Goal: Transaction & Acquisition: Obtain resource

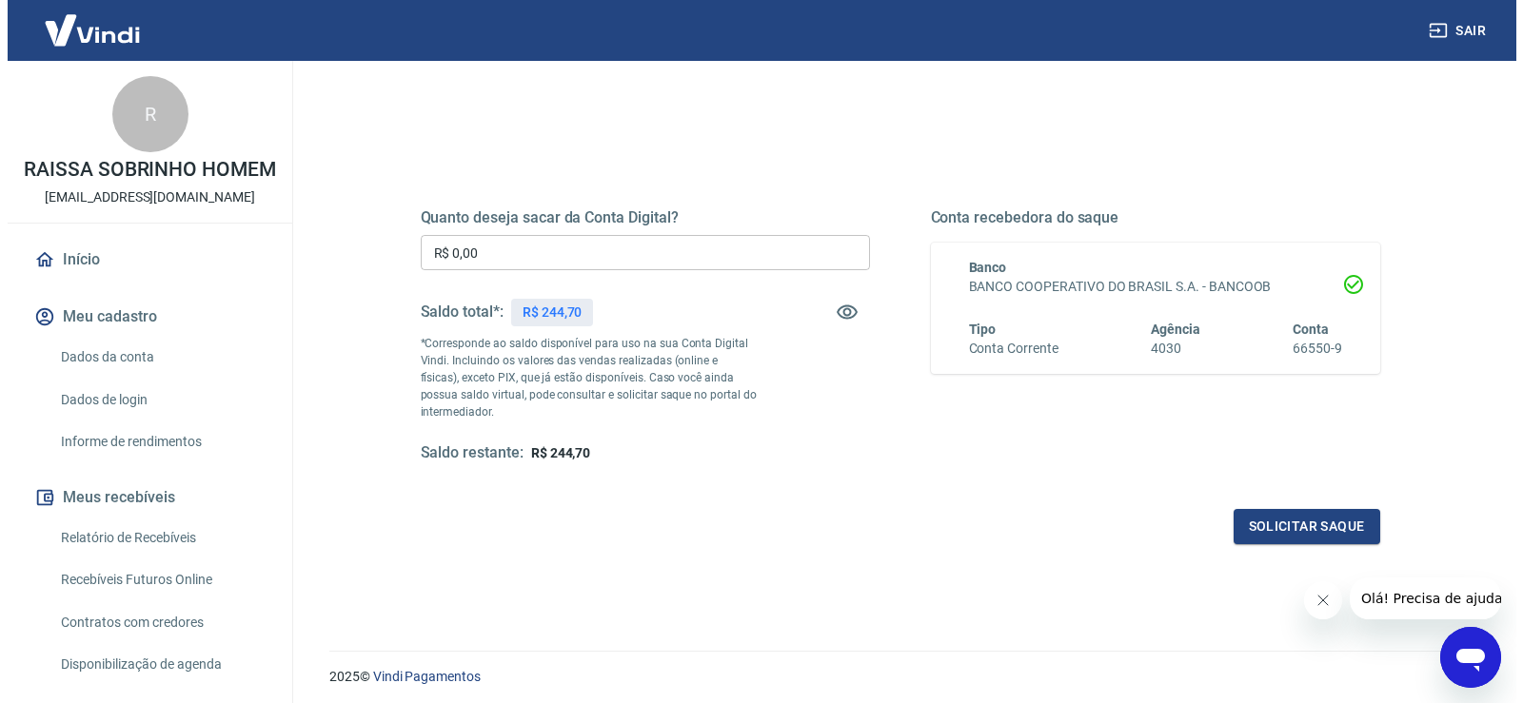
scroll to position [190, 0]
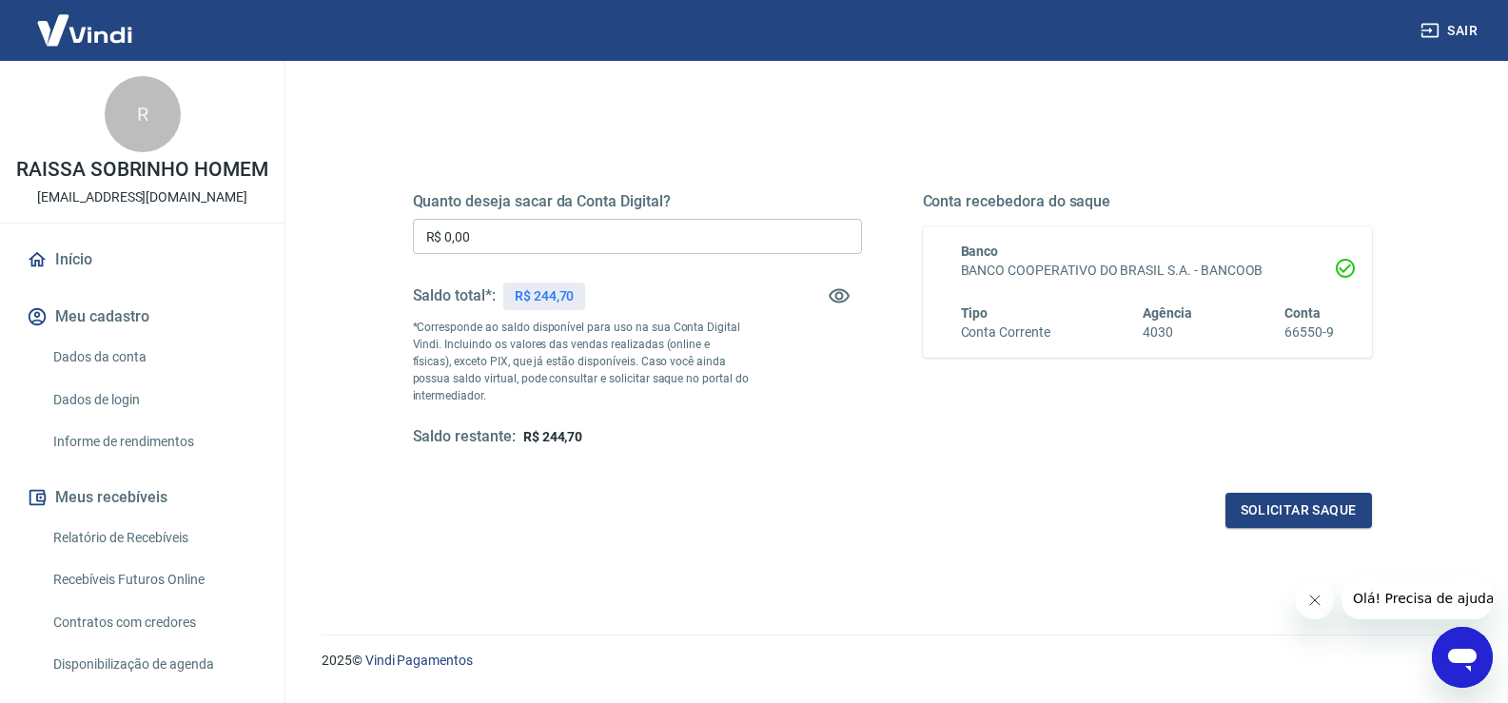
click at [472, 242] on input "R$ 0,00" at bounding box center [637, 236] width 449 height 35
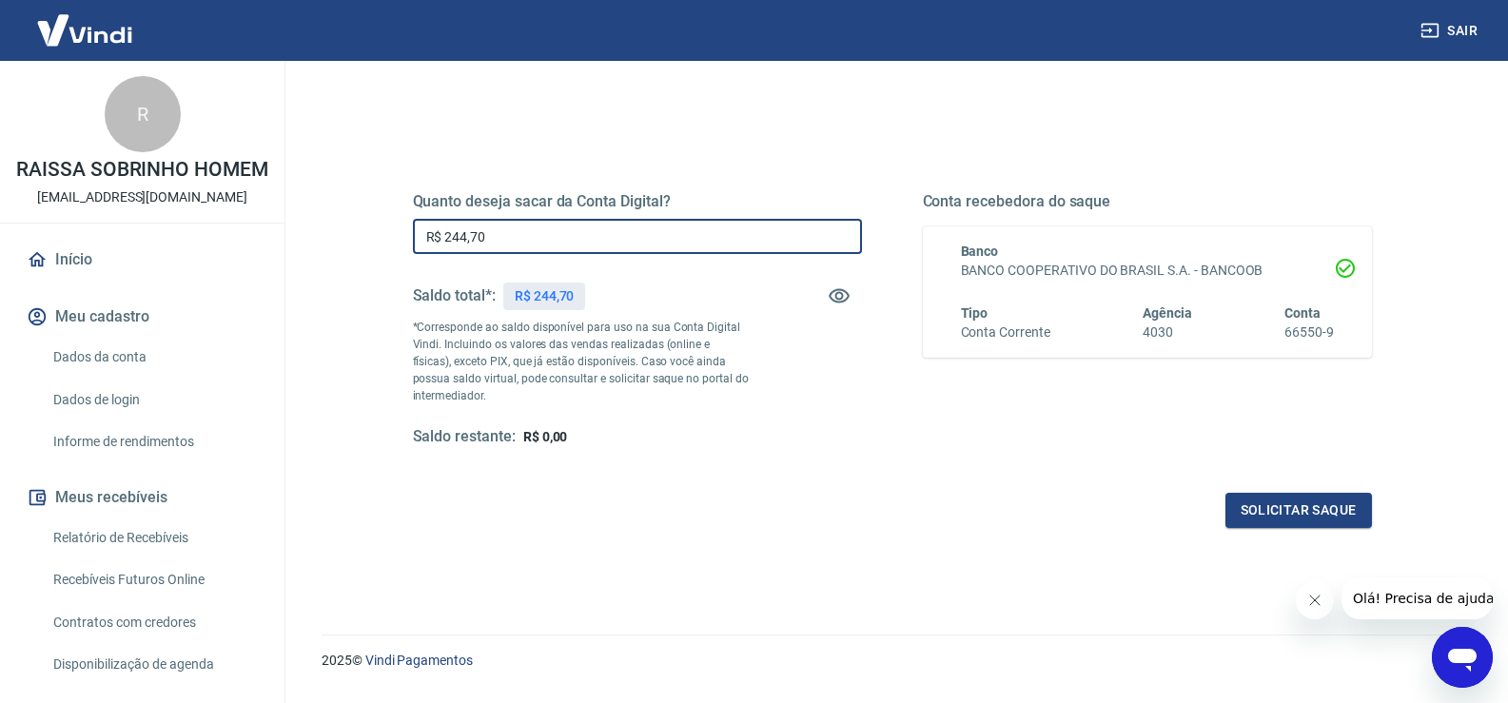
type input "R$ 244,70"
click at [754, 302] on div "Saldo total*: R$ 244,70" at bounding box center [637, 296] width 449 height 46
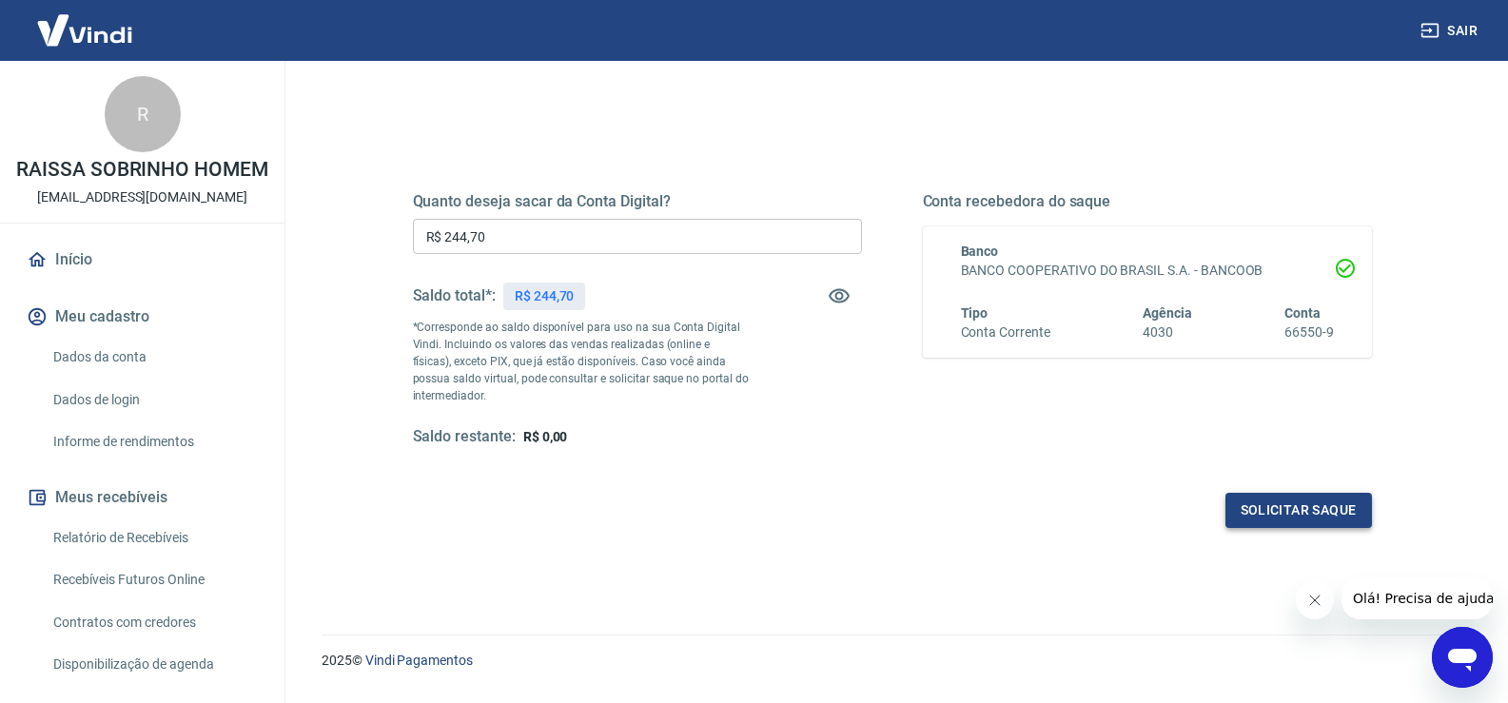
click at [1314, 505] on button "Solicitar saque" at bounding box center [1299, 510] width 147 height 35
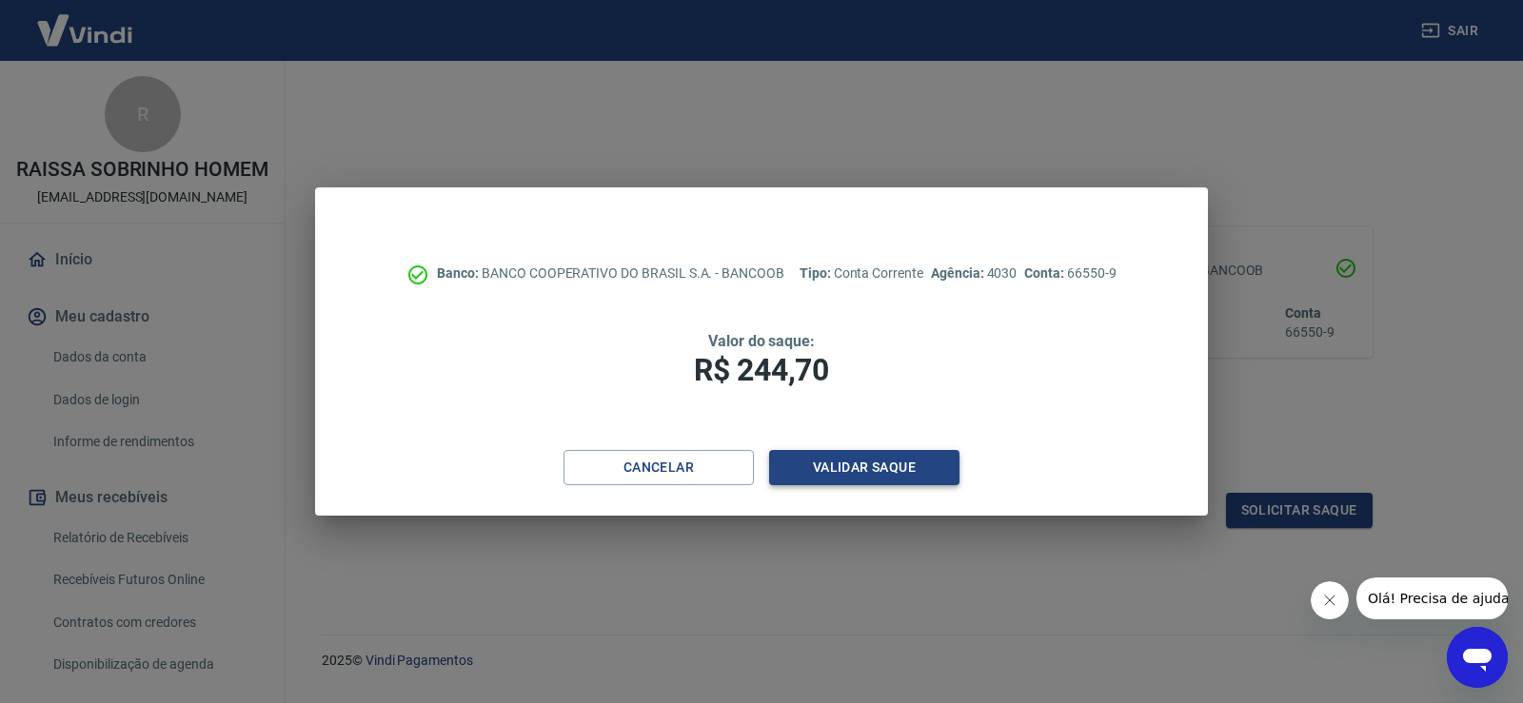
click at [856, 458] on button "Validar saque" at bounding box center [864, 467] width 190 height 35
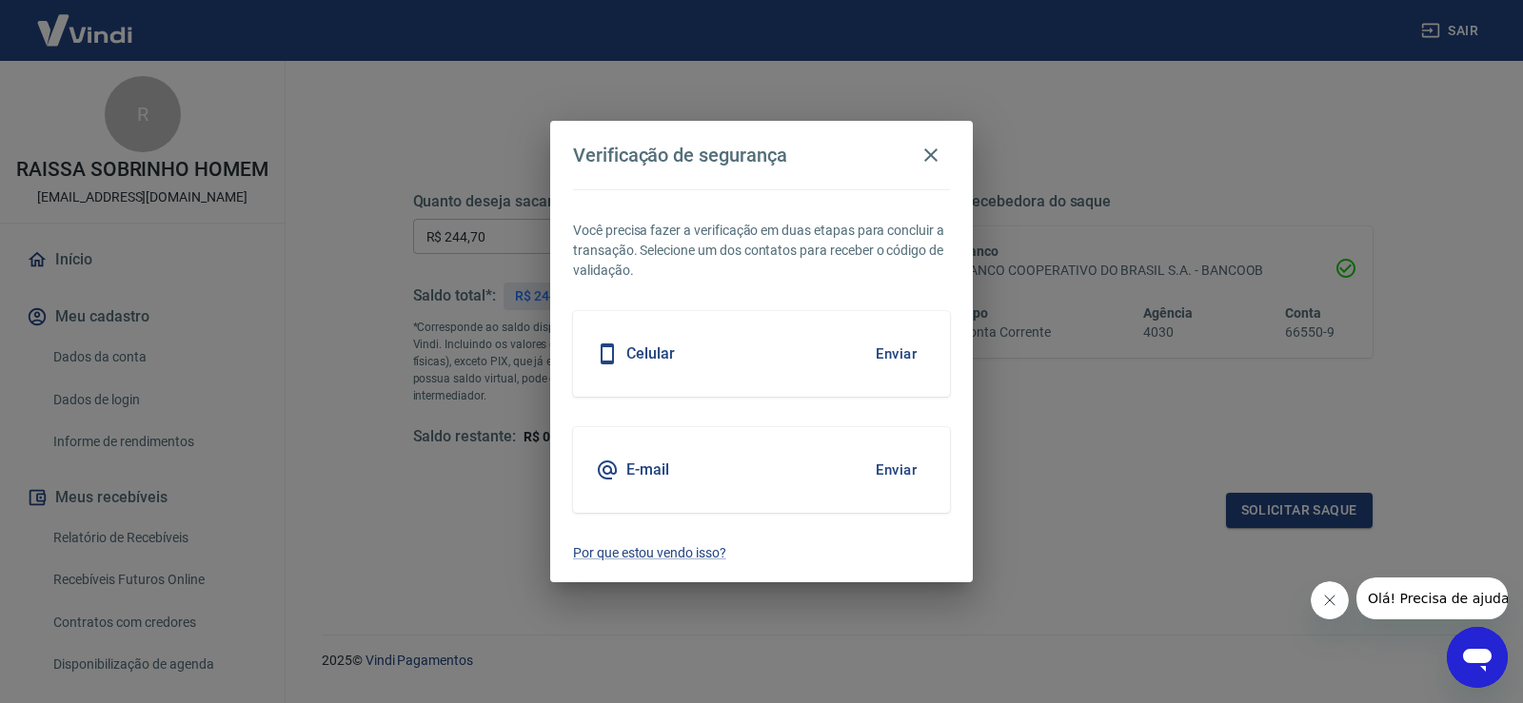
click at [886, 345] on button "Enviar" at bounding box center [896, 354] width 62 height 40
click at [877, 351] on button "Enviar" at bounding box center [896, 354] width 62 height 40
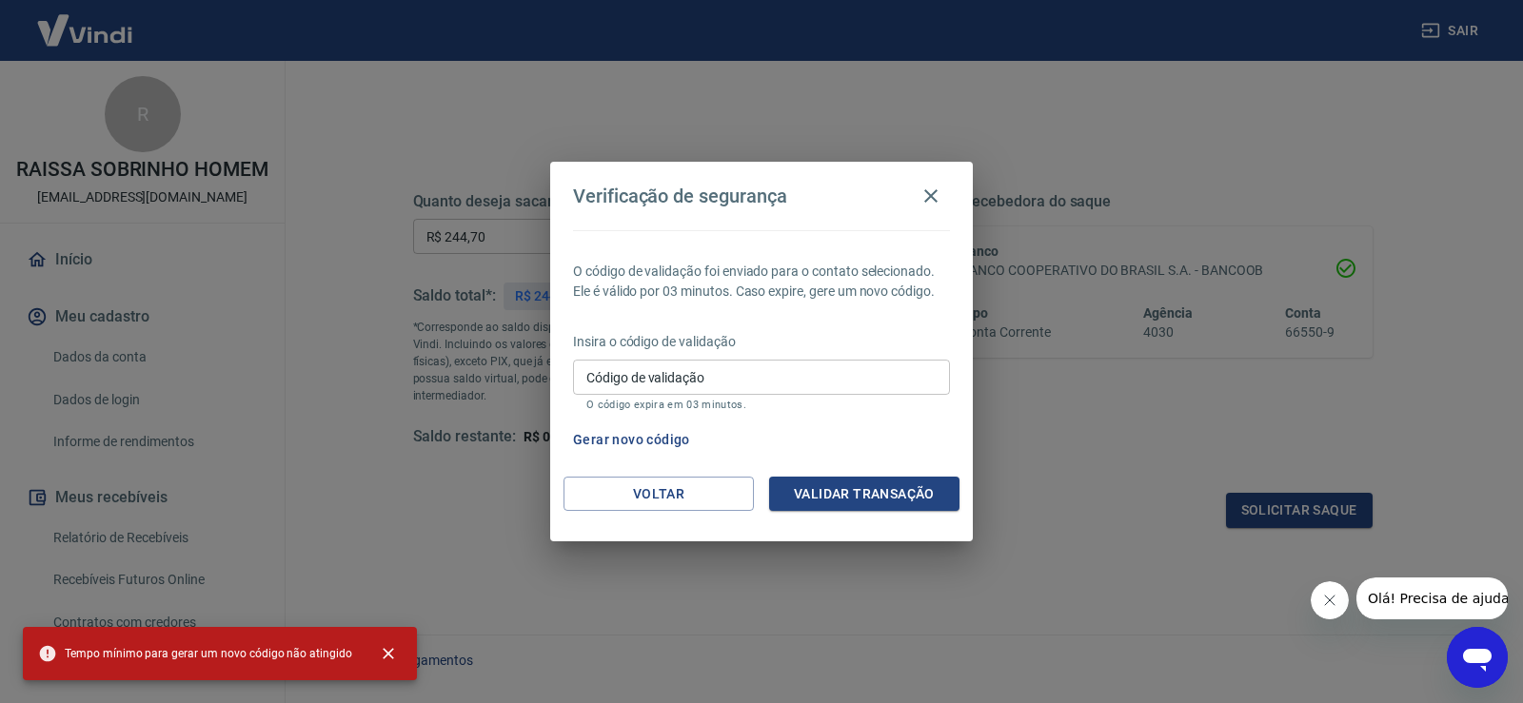
click at [656, 376] on input "Código de validação" at bounding box center [761, 377] width 377 height 35
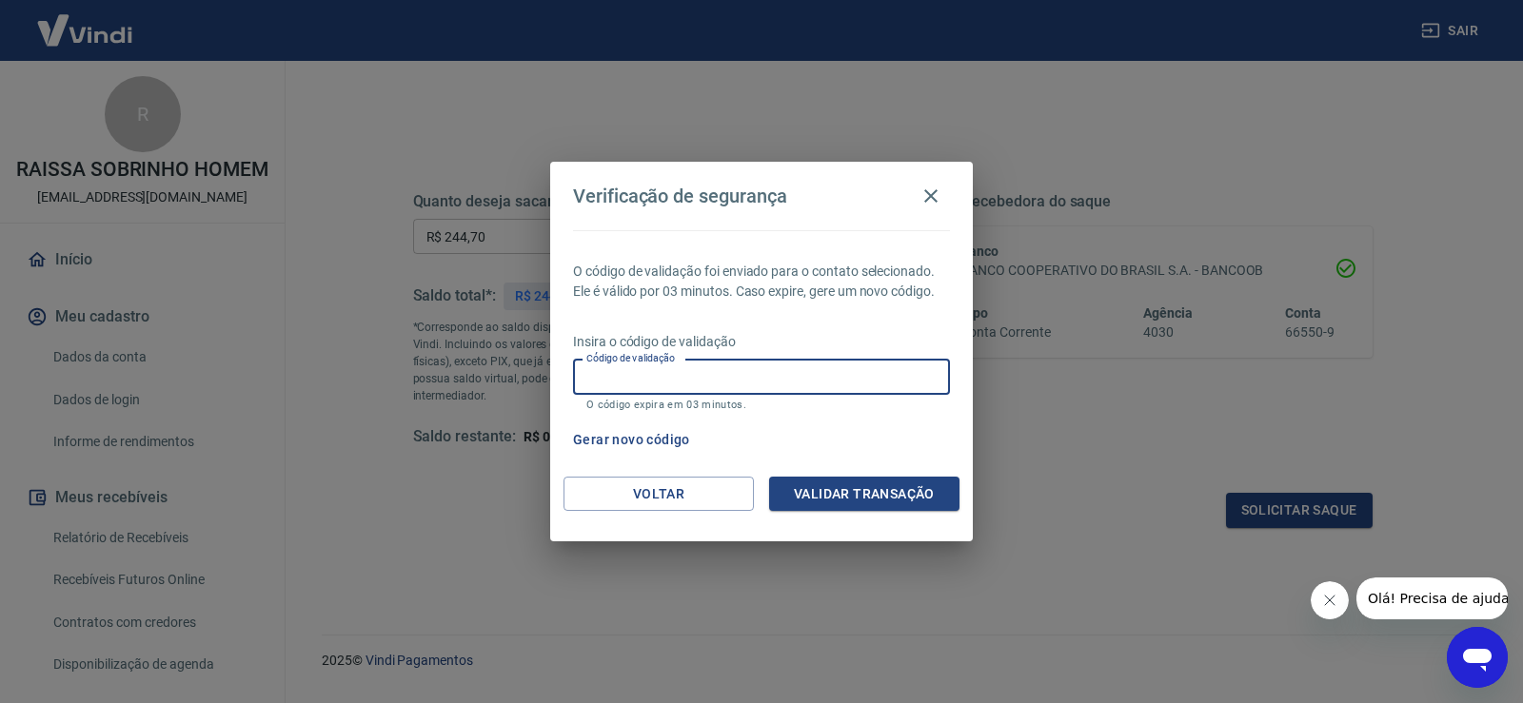
click at [630, 442] on button "Gerar novo código" at bounding box center [631, 440] width 132 height 35
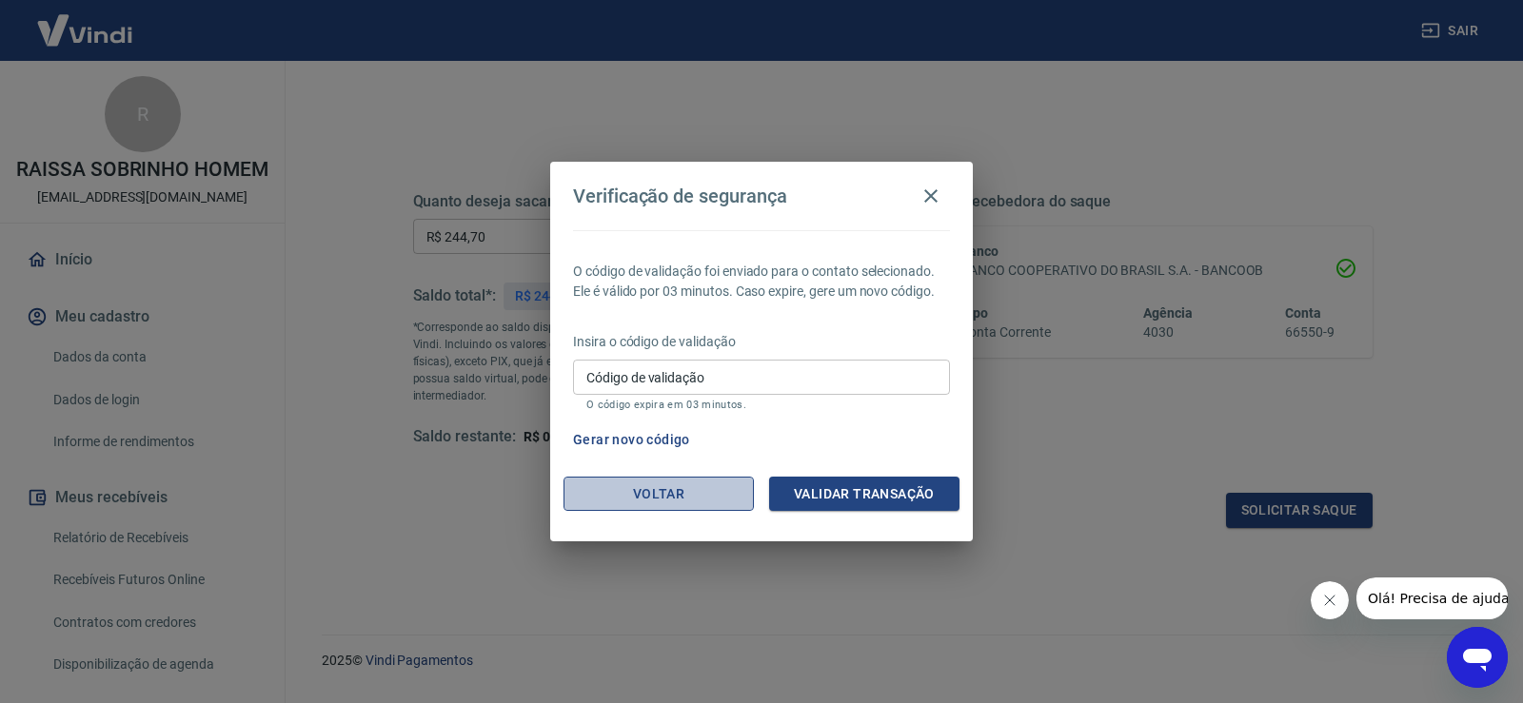
click at [663, 484] on button "Voltar" at bounding box center [658, 494] width 190 height 35
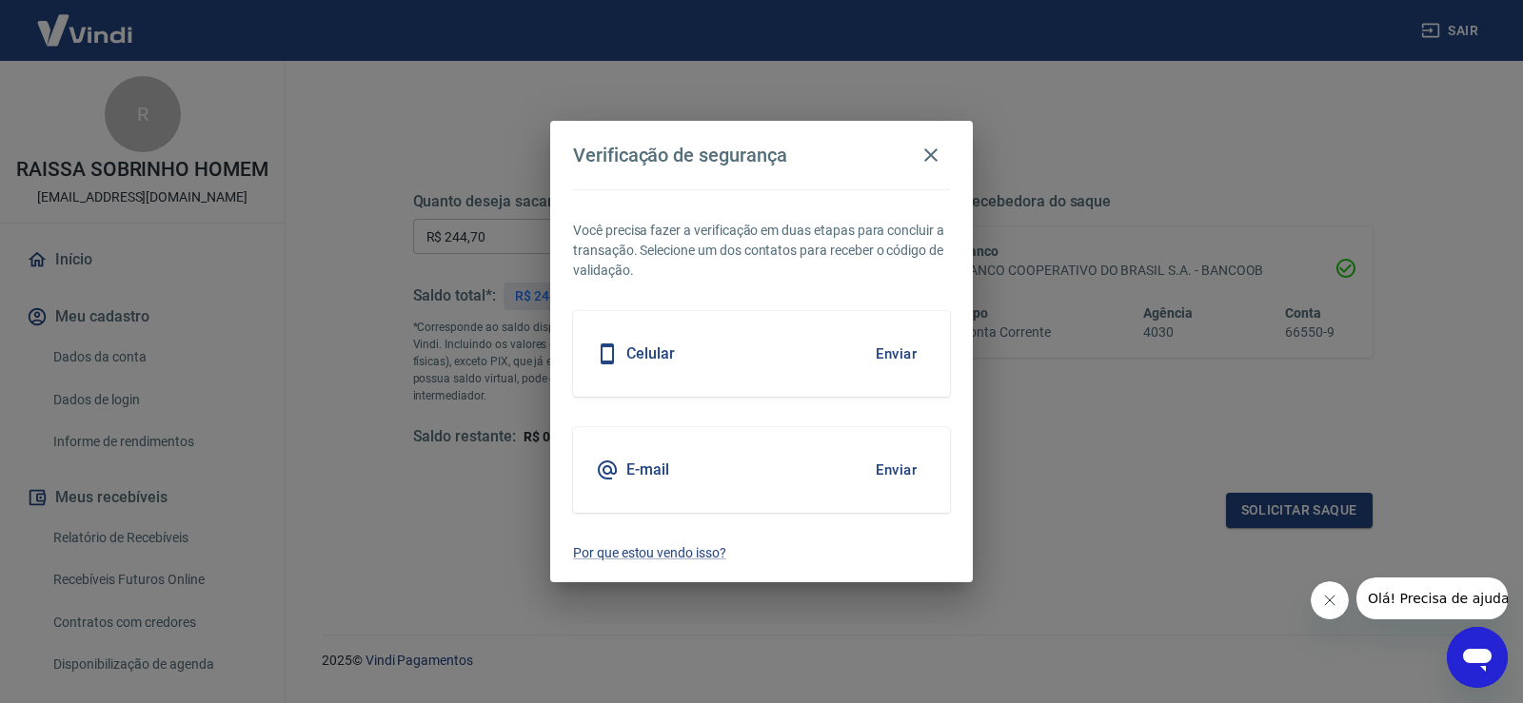
click at [903, 464] on button "Enviar" at bounding box center [896, 470] width 62 height 40
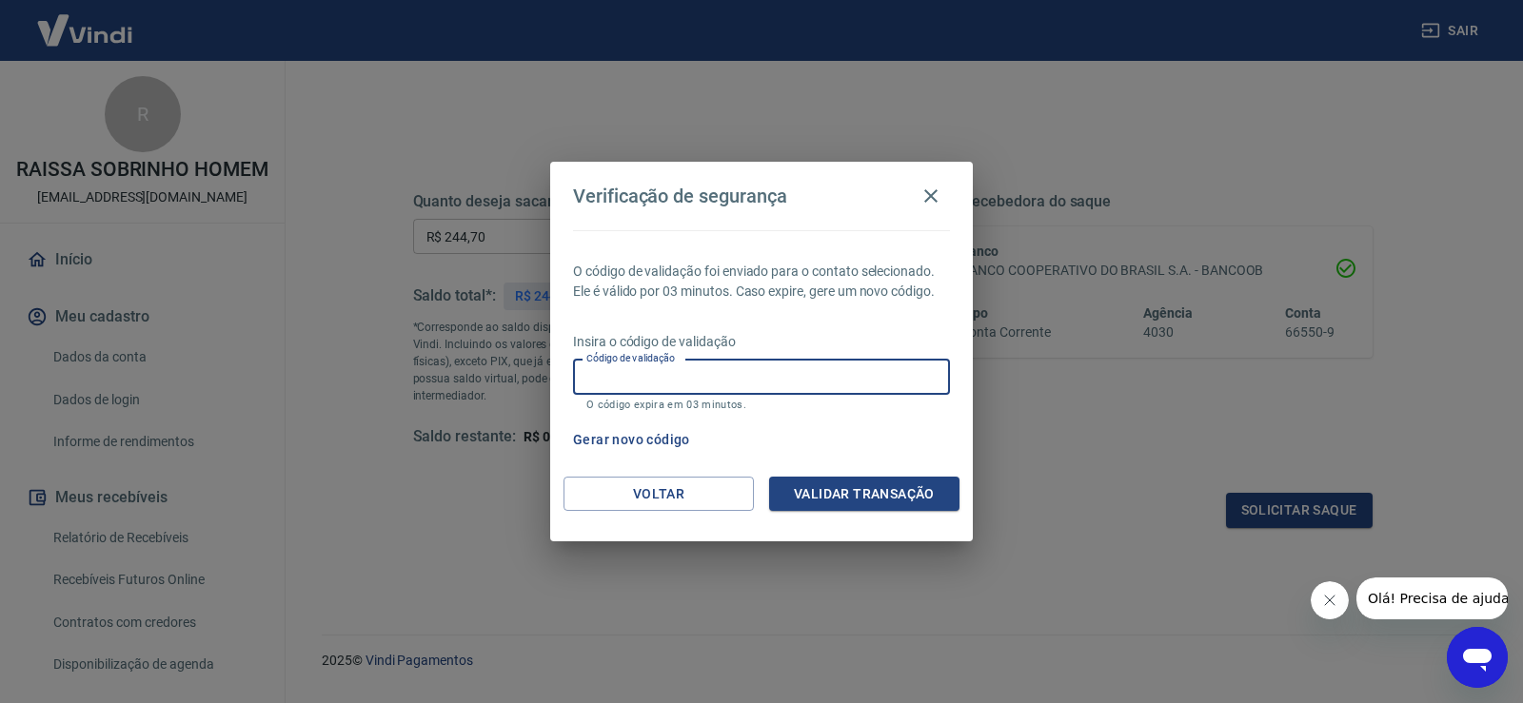
click at [596, 376] on input "Código de validação" at bounding box center [761, 377] width 377 height 35
paste input "418979"
type input "418979"
click at [857, 485] on button "Validar transação" at bounding box center [864, 494] width 190 height 35
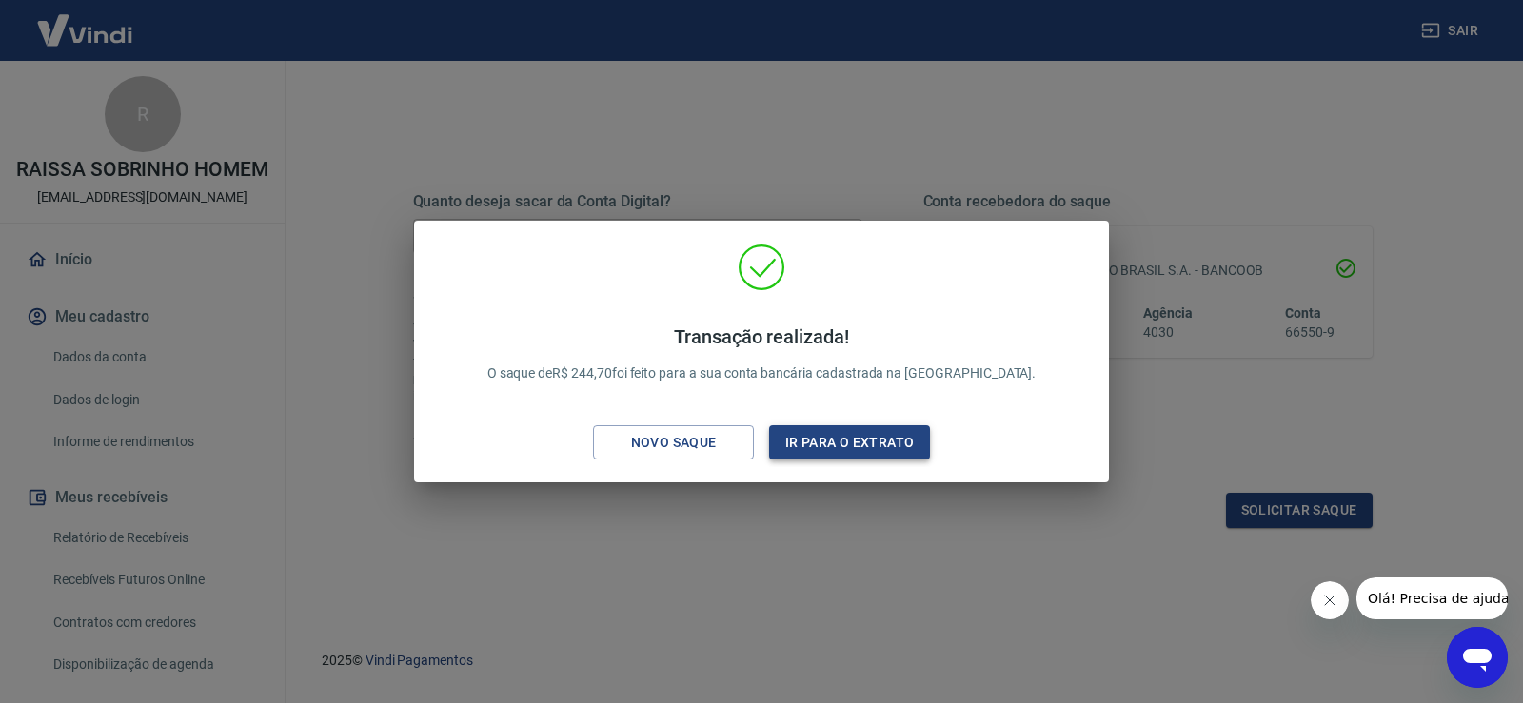
click at [836, 442] on button "Ir para o extrato" at bounding box center [849, 442] width 161 height 35
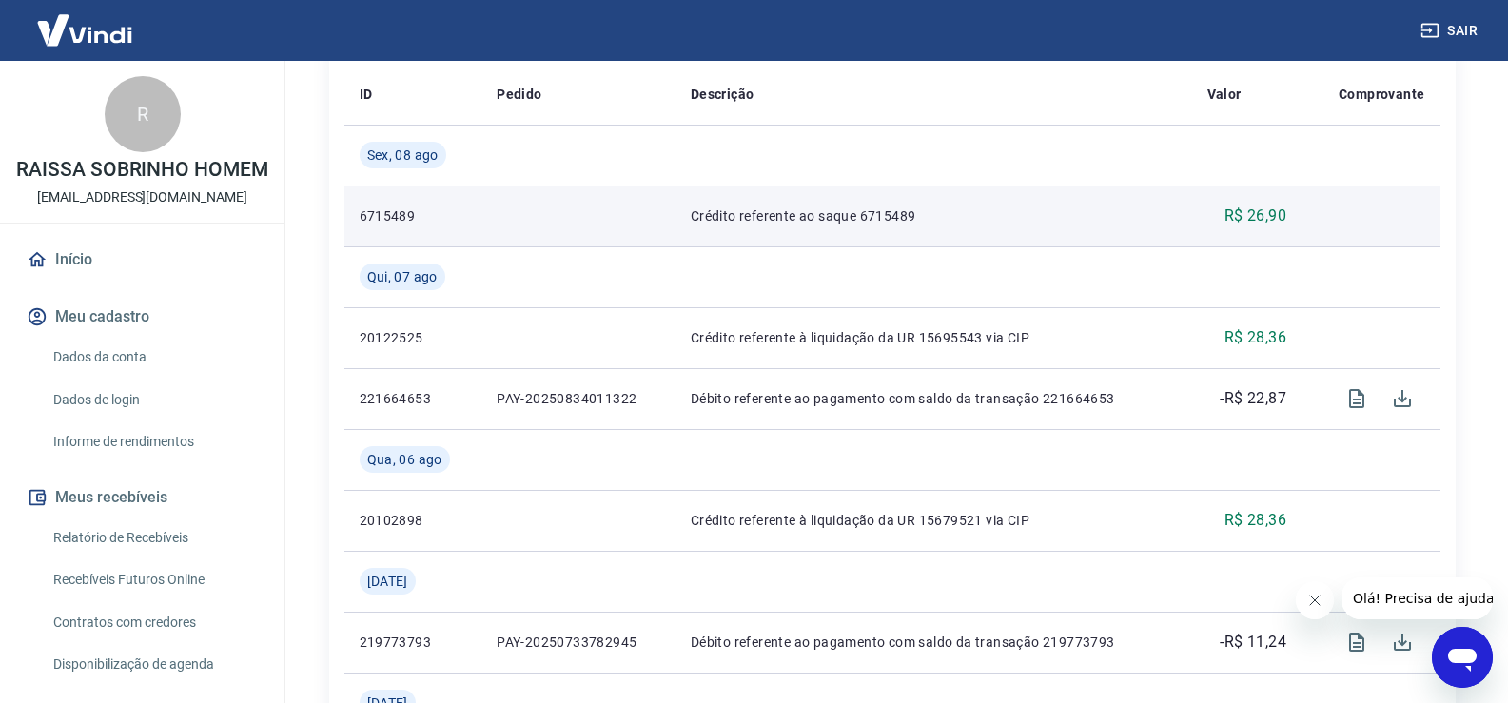
scroll to position [476, 0]
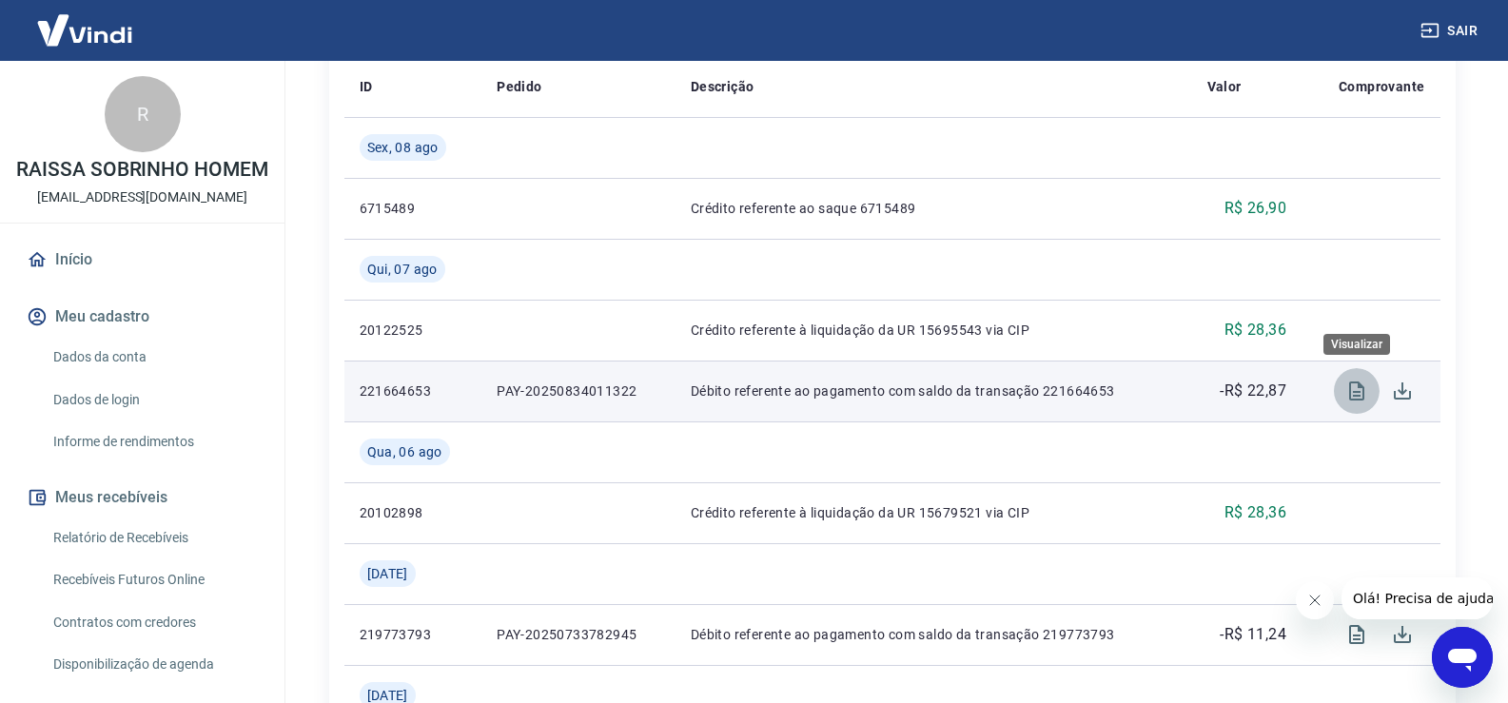
click at [1372, 395] on button "Visualizar" at bounding box center [1357, 391] width 46 height 46
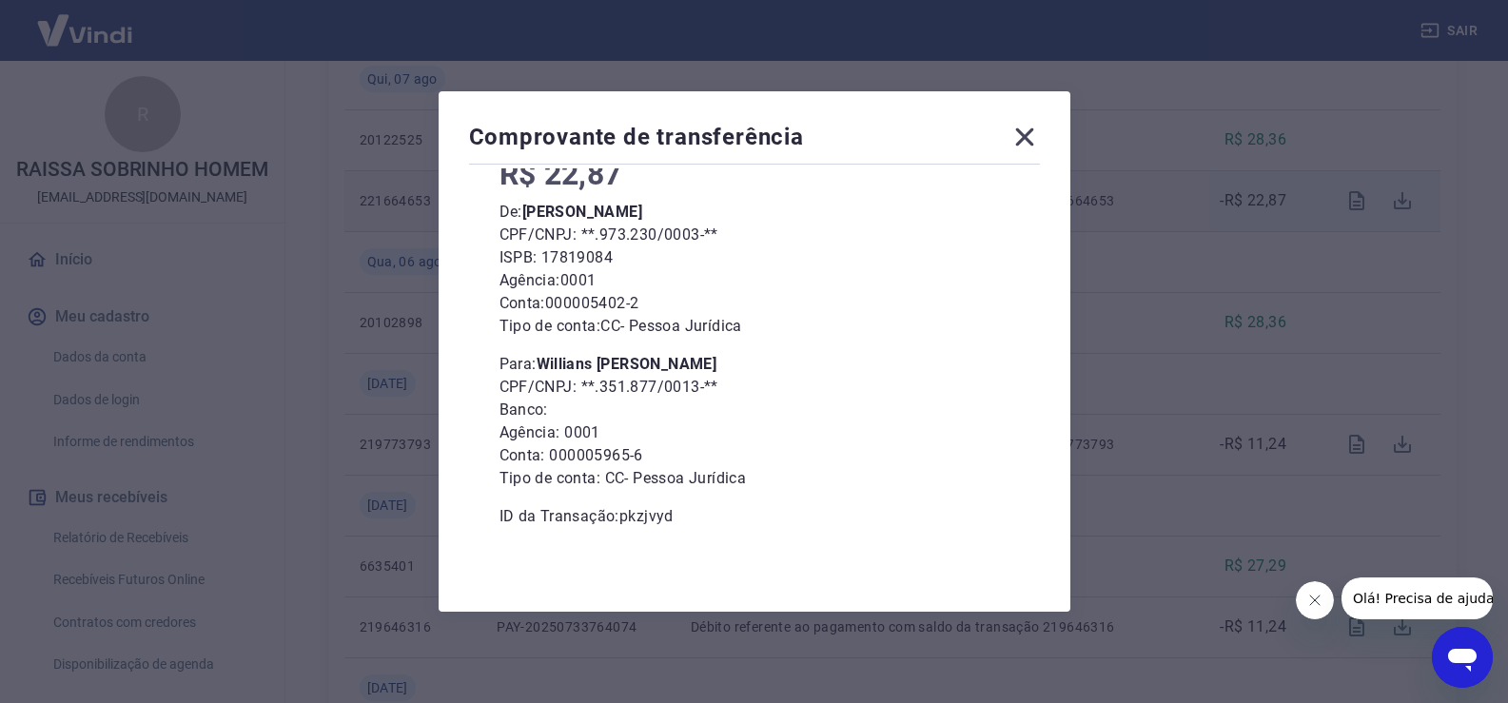
scroll to position [761, 0]
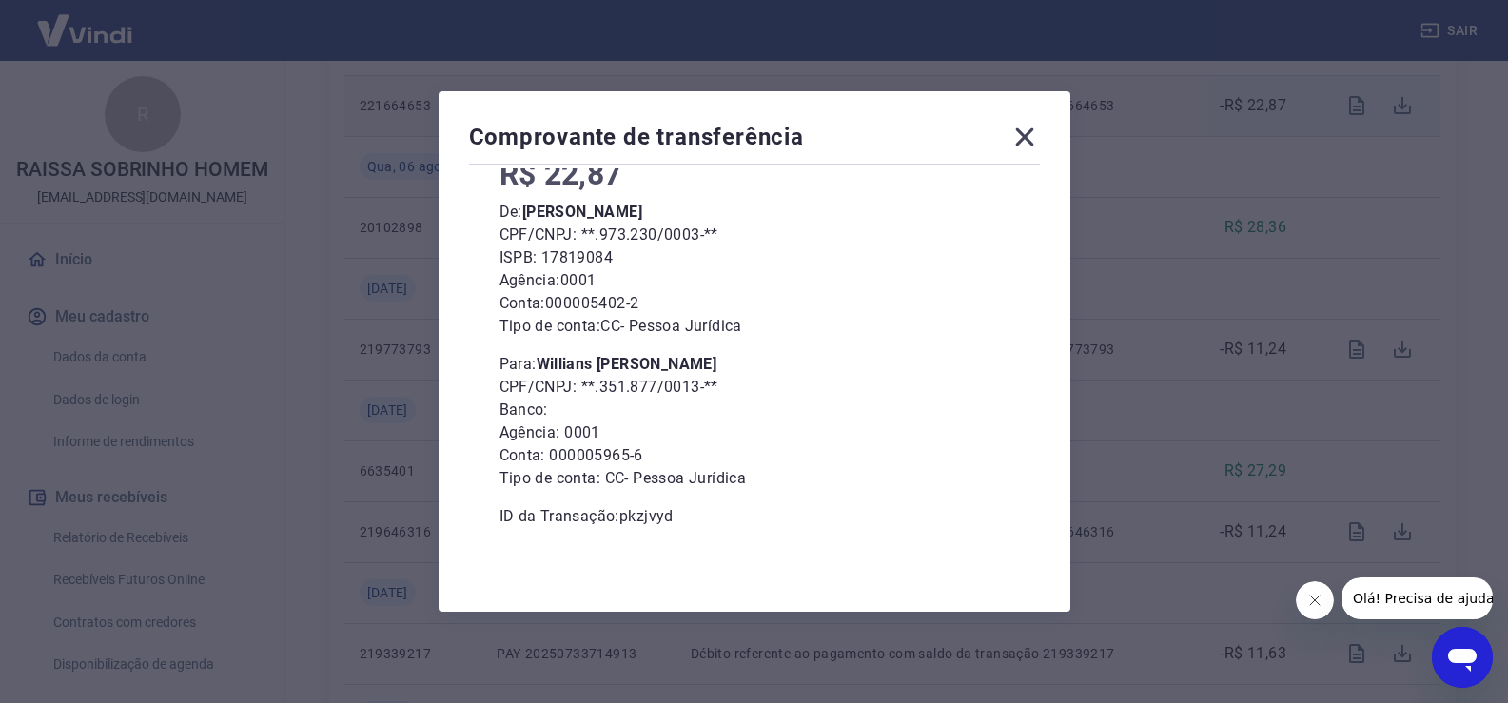
click at [1029, 134] on icon at bounding box center [1024, 137] width 18 height 18
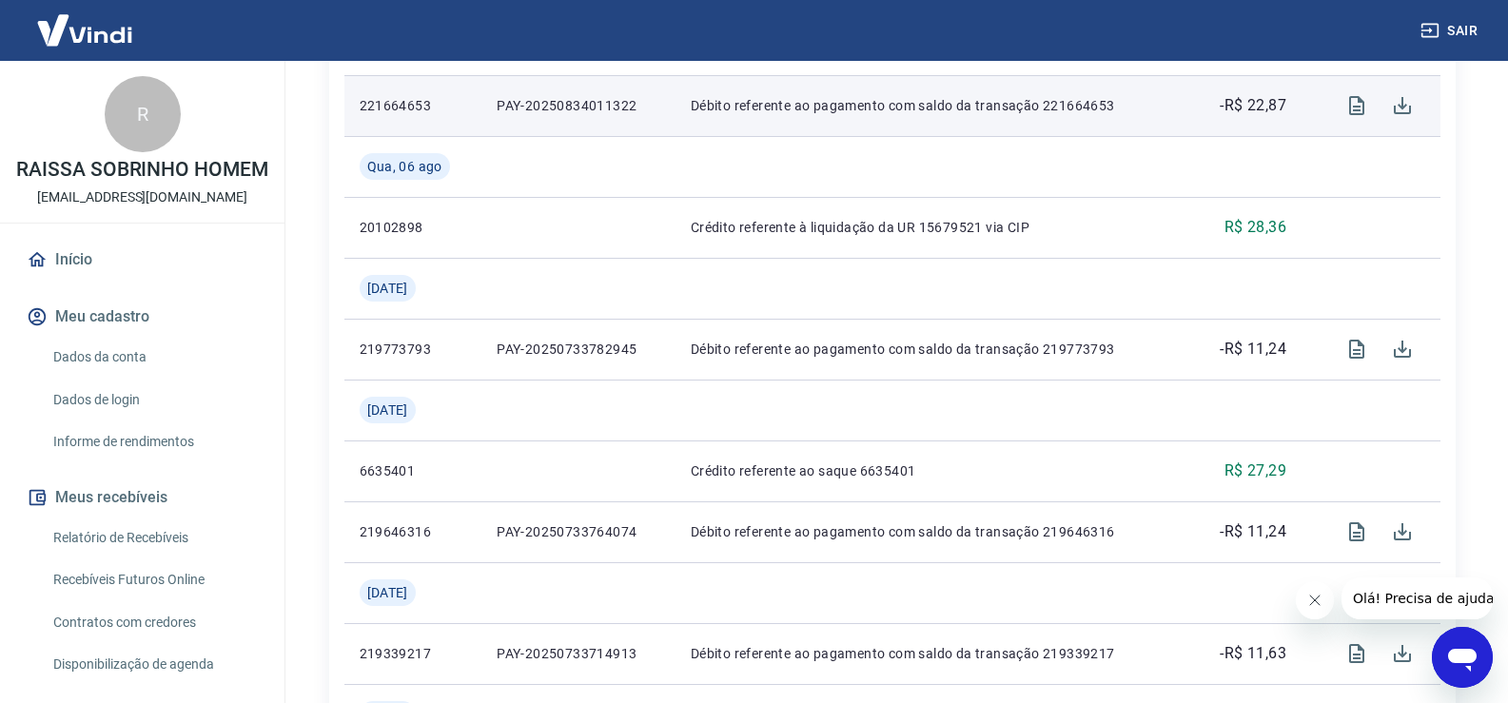
click at [123, 558] on link "Relatório de Recebíveis" at bounding box center [154, 538] width 216 height 39
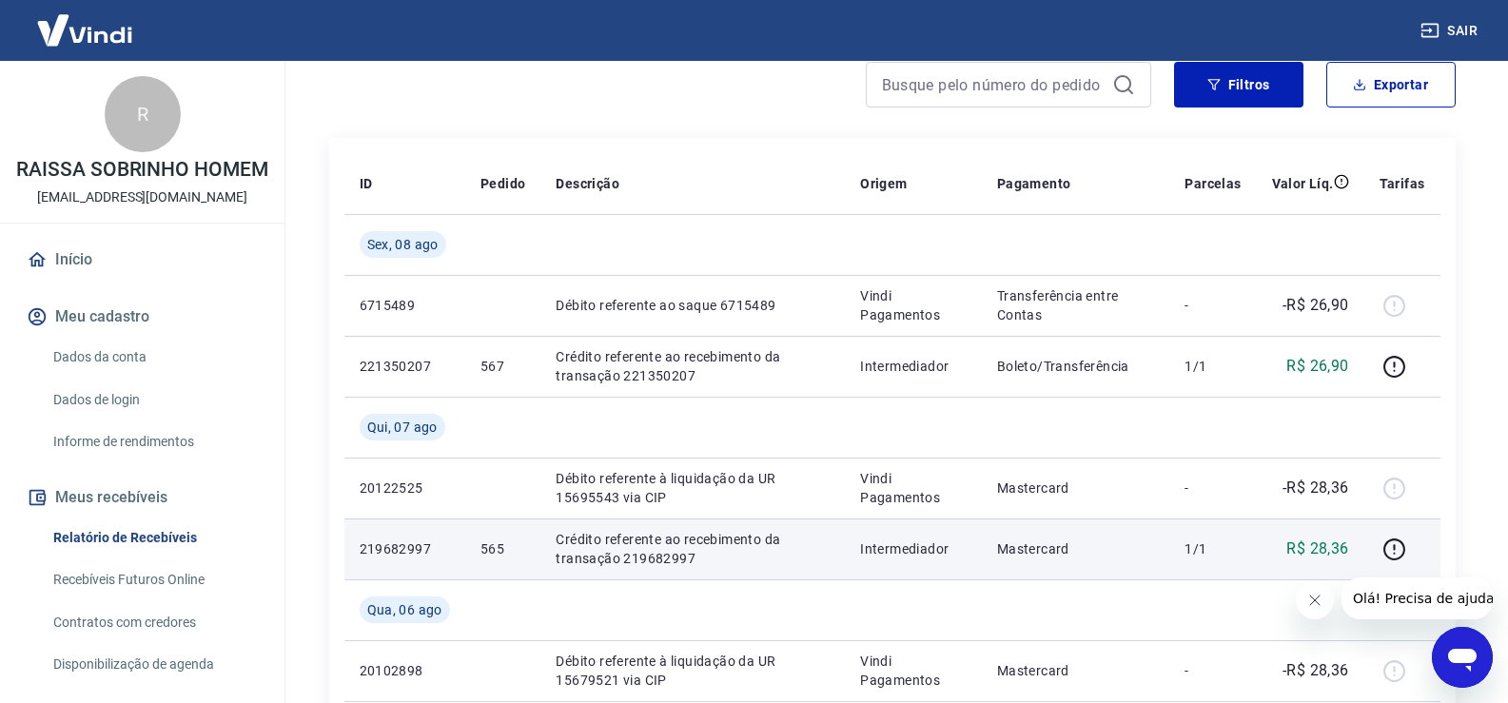
scroll to position [286, 0]
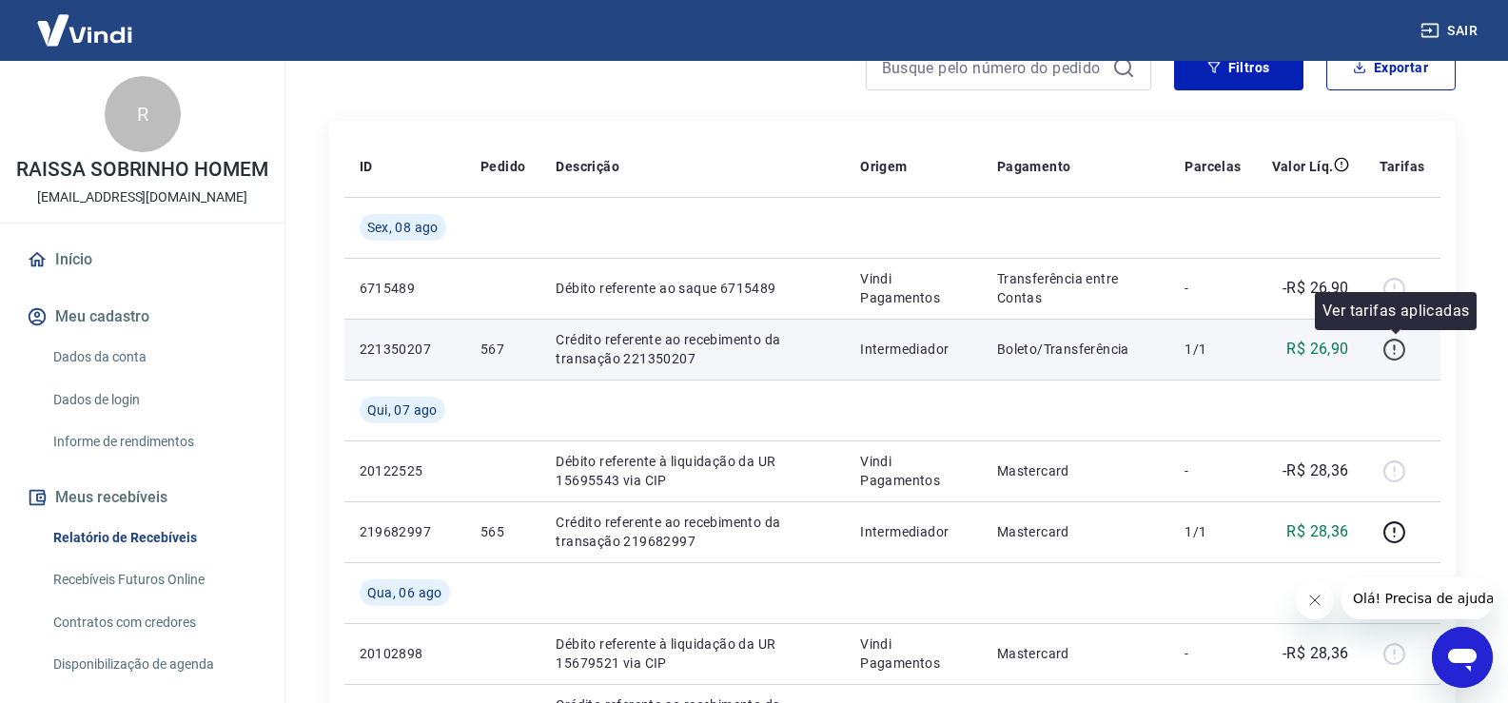
click at [1396, 344] on icon "button" at bounding box center [1395, 350] width 24 height 24
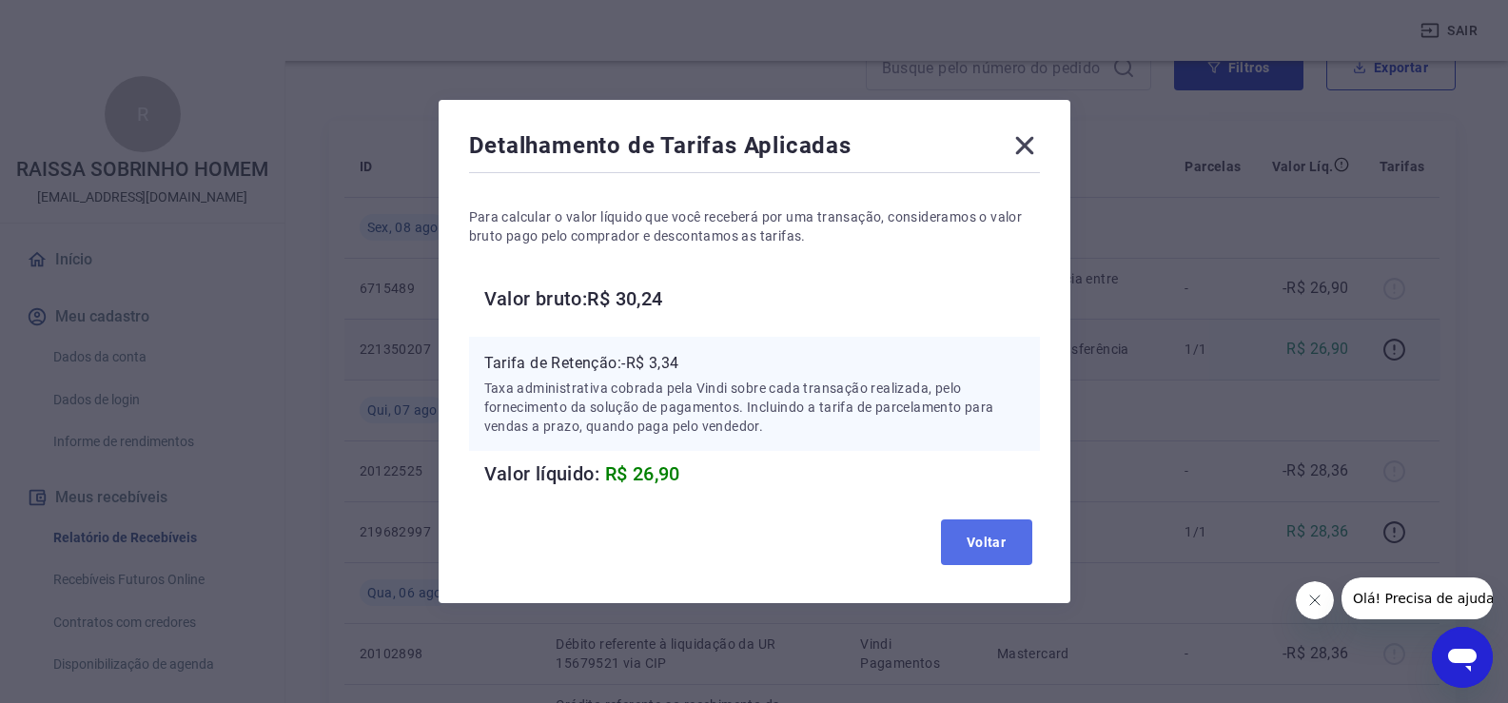
click at [952, 541] on button "Voltar" at bounding box center [986, 543] width 91 height 46
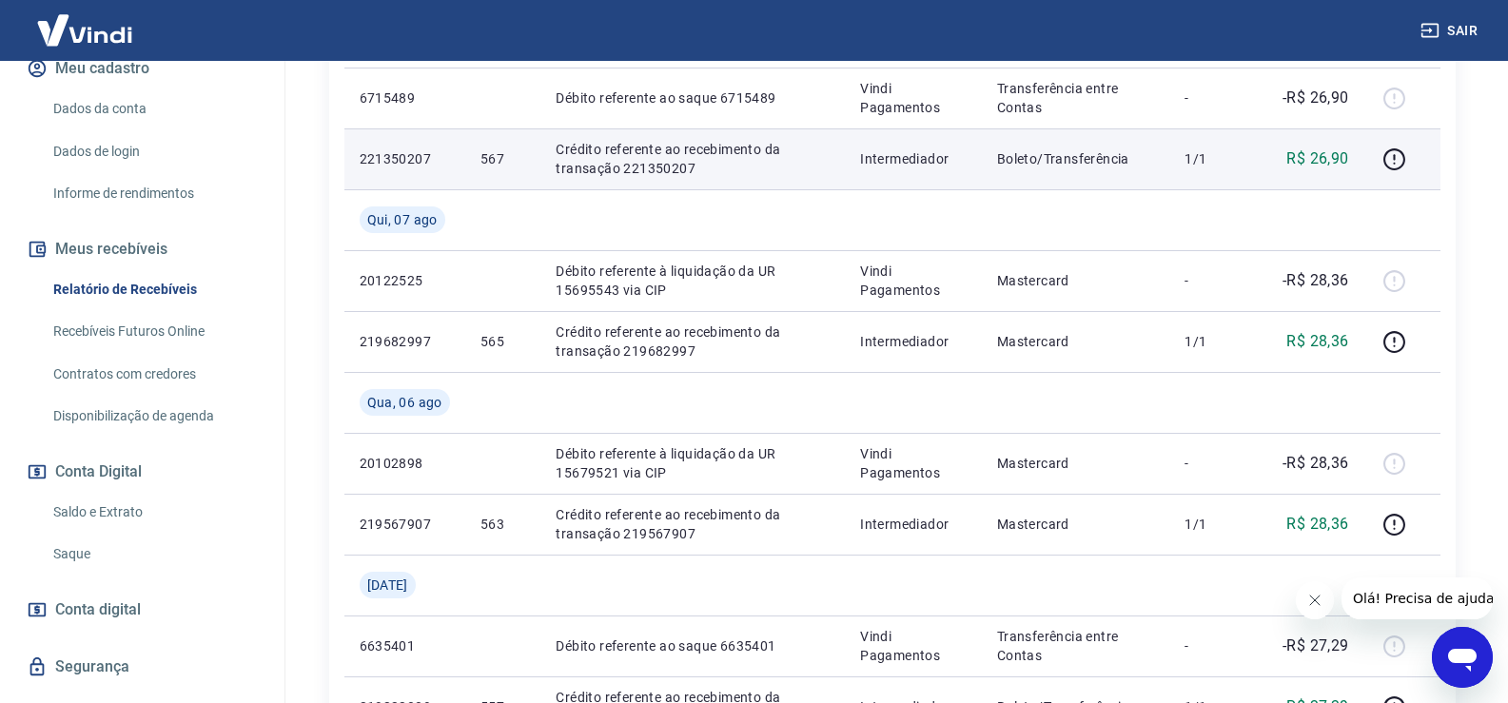
scroll to position [215, 0]
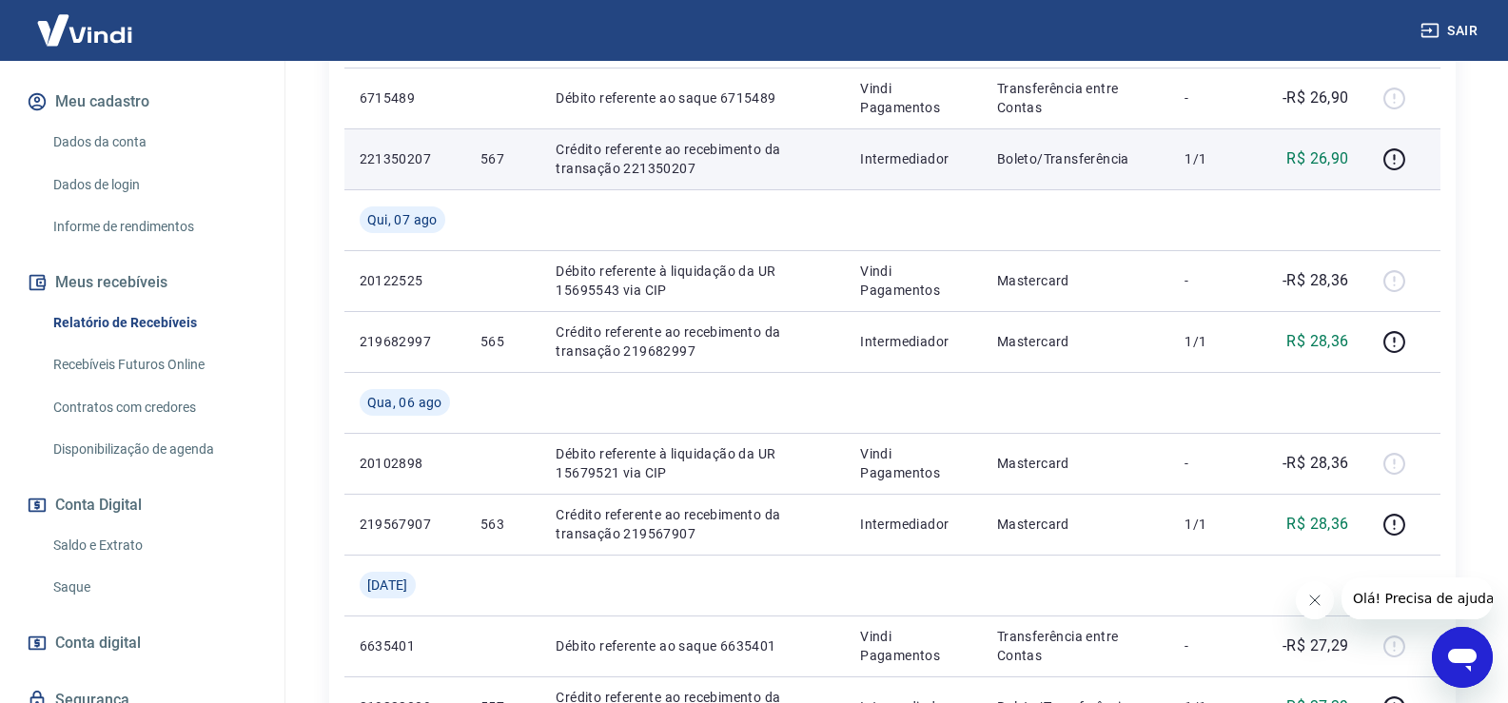
click at [118, 382] on link "Recebíveis Futuros Online" at bounding box center [154, 364] width 216 height 39
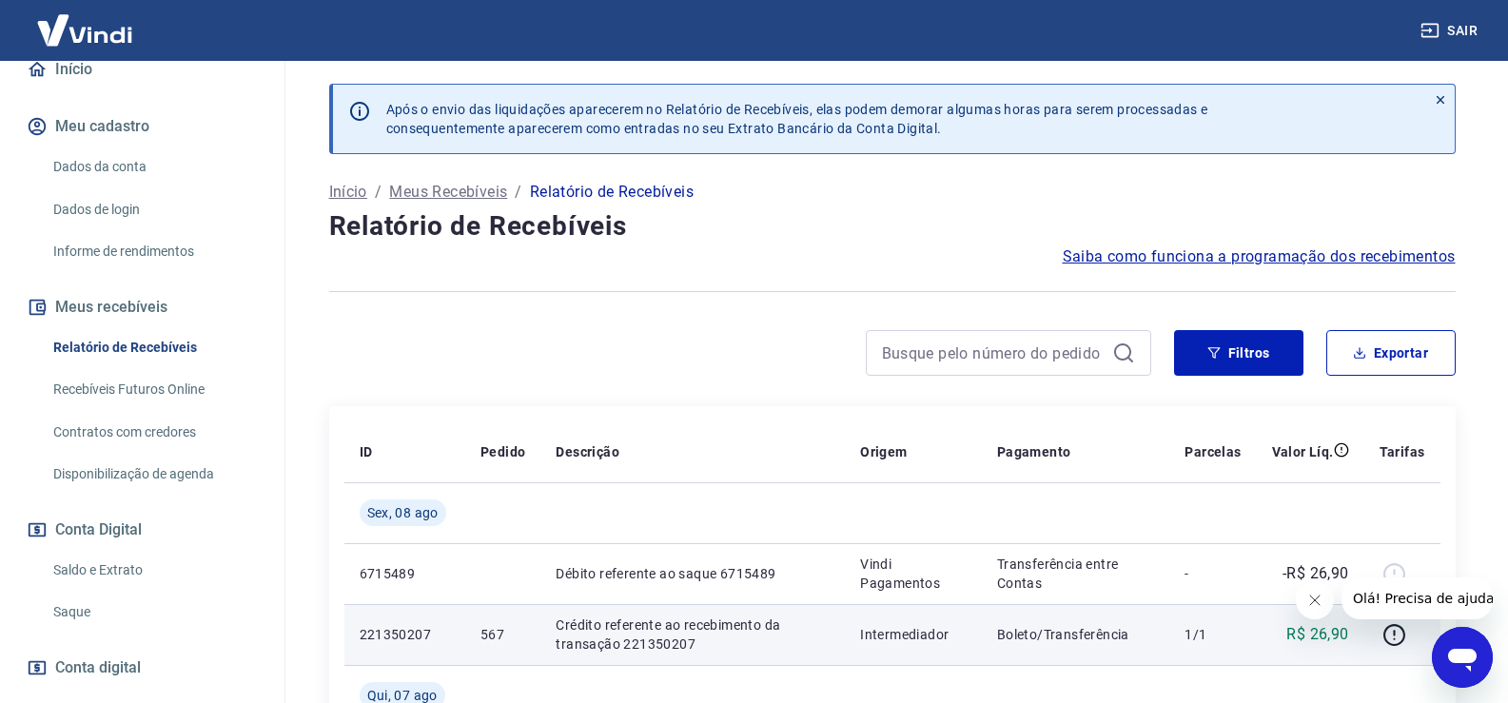
scroll to position [286, 0]
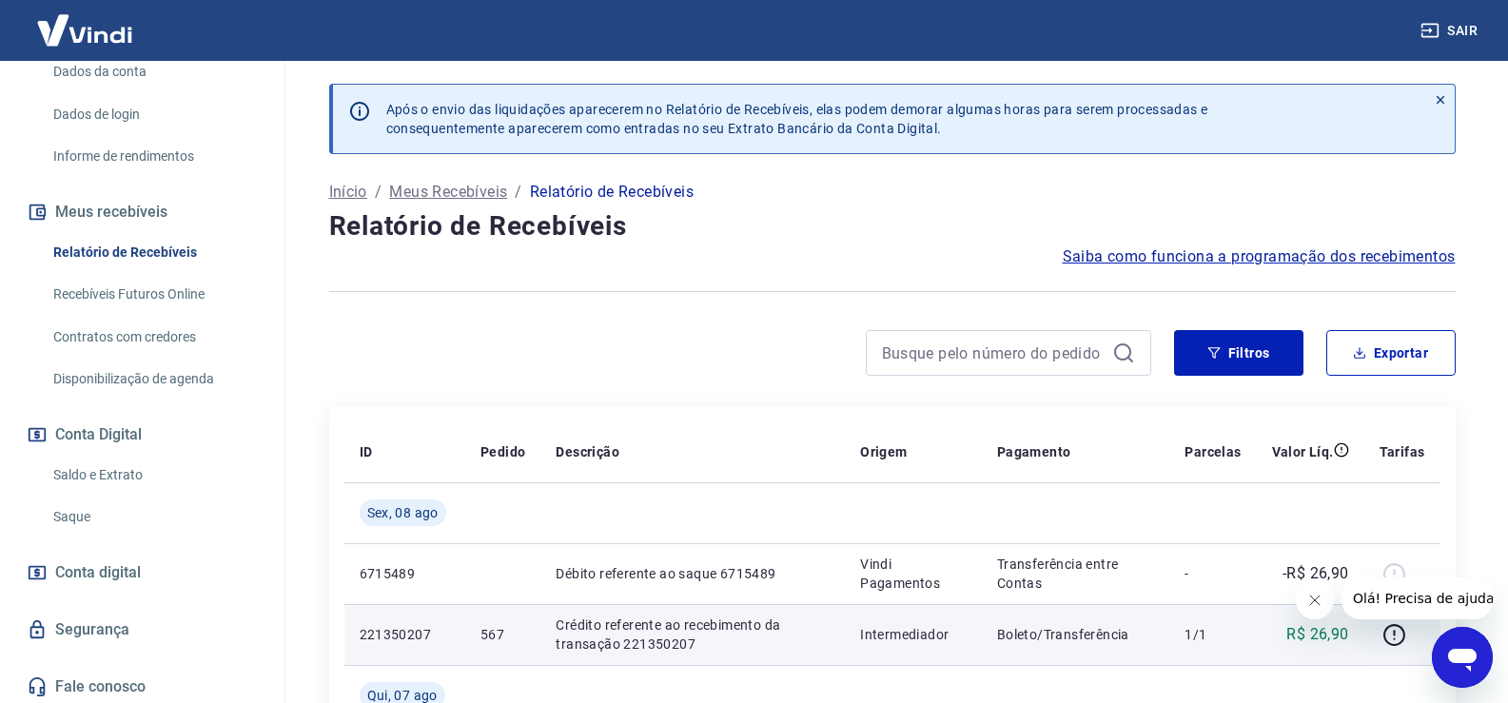
click at [135, 305] on link "Recebíveis Futuros Online" at bounding box center [154, 294] width 216 height 39
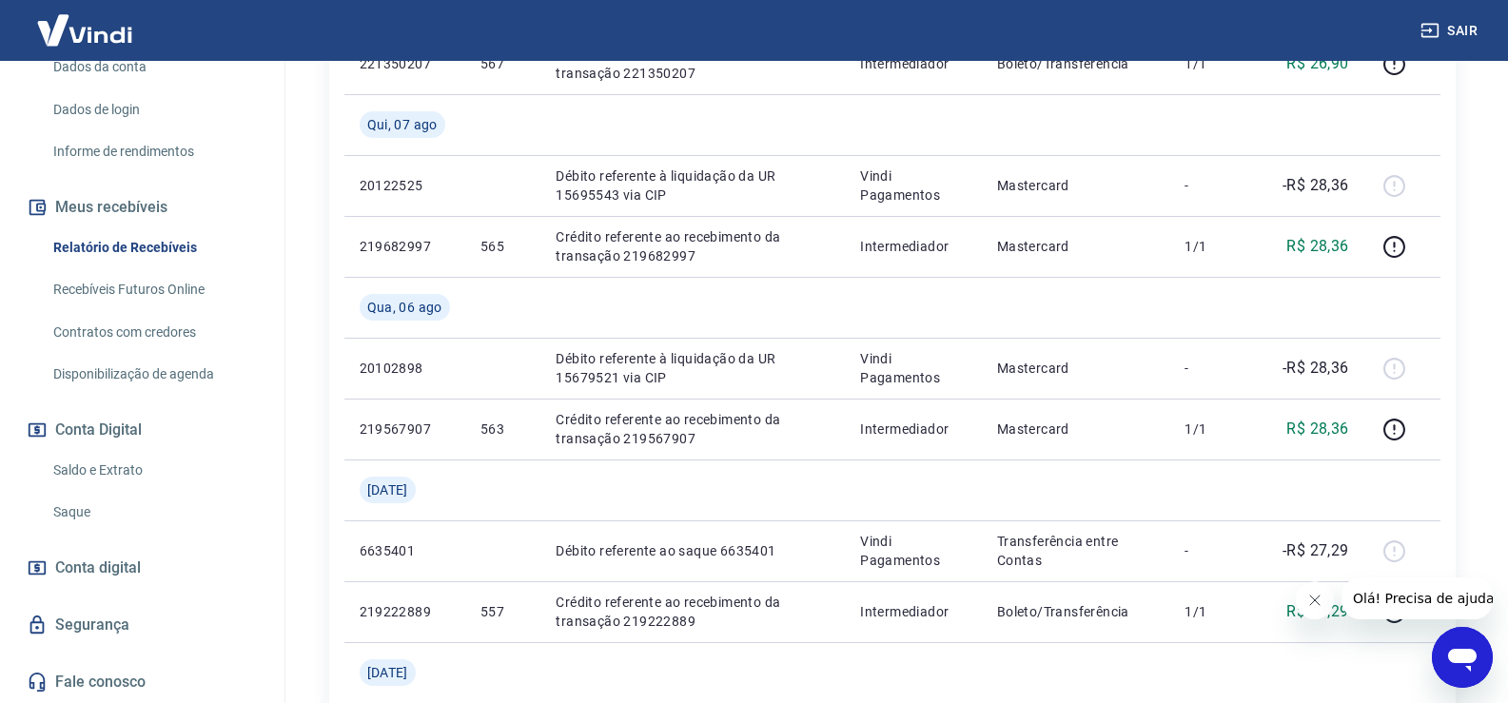
scroll to position [310, 0]
click at [111, 466] on link "Saldo e Extrato" at bounding box center [154, 470] width 216 height 39
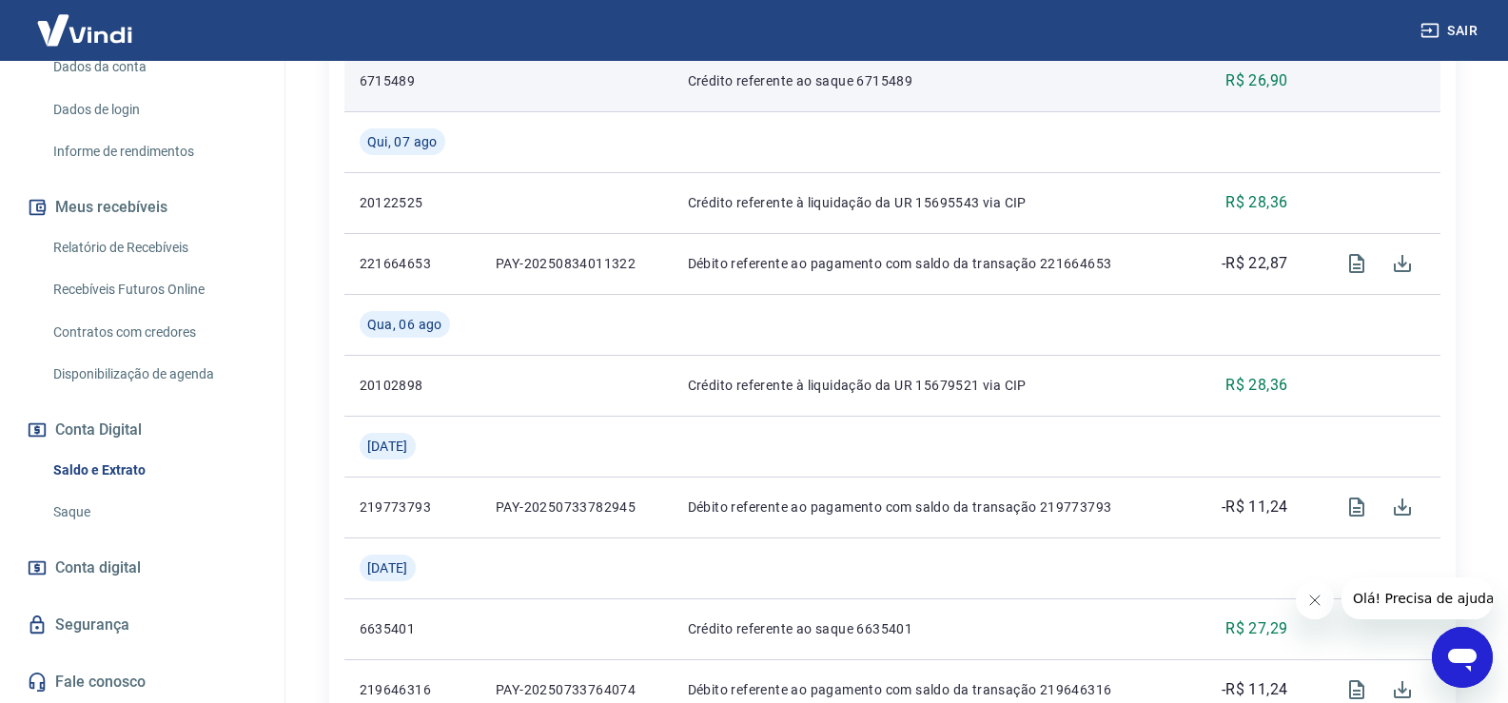
scroll to position [197, 0]
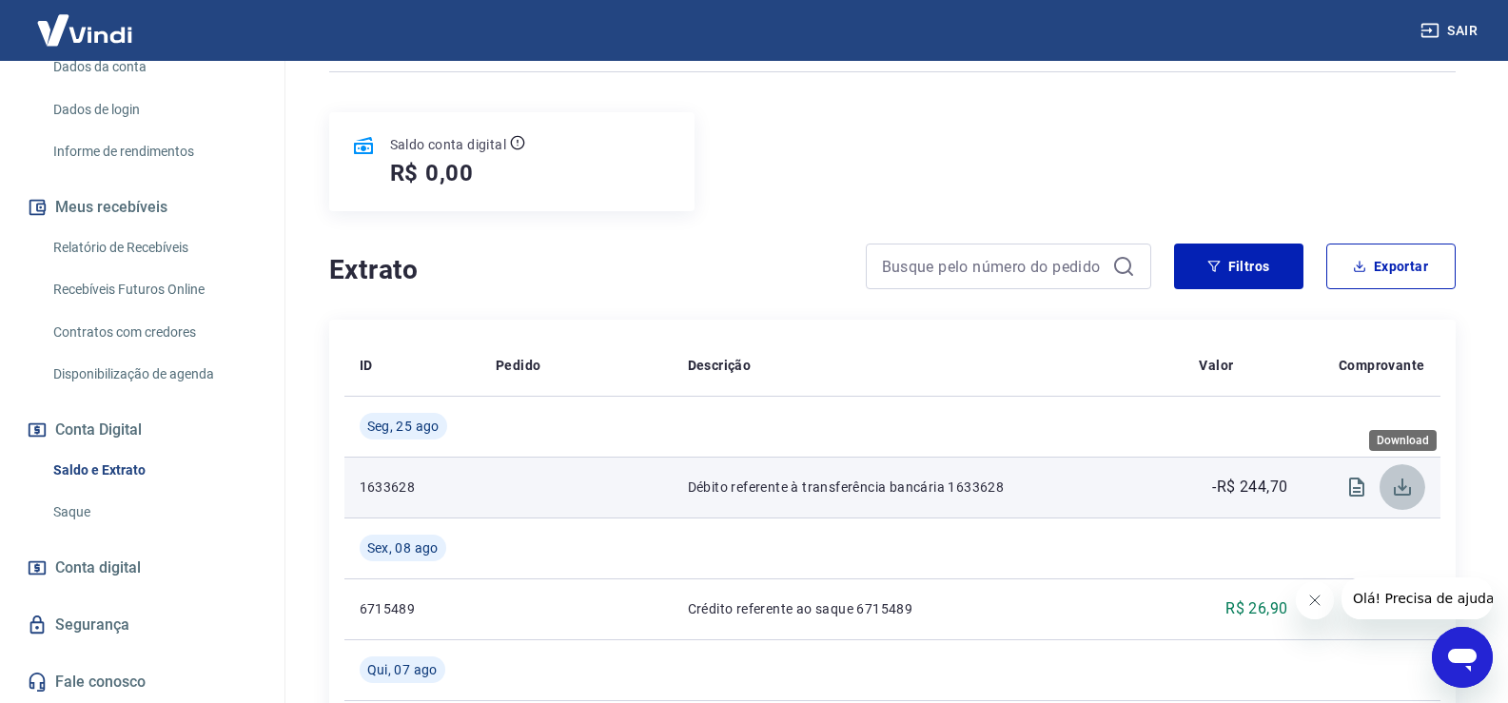
click at [1406, 491] on icon "Download" at bounding box center [1402, 487] width 23 height 23
click at [1405, 486] on icon "Download" at bounding box center [1402, 487] width 23 height 23
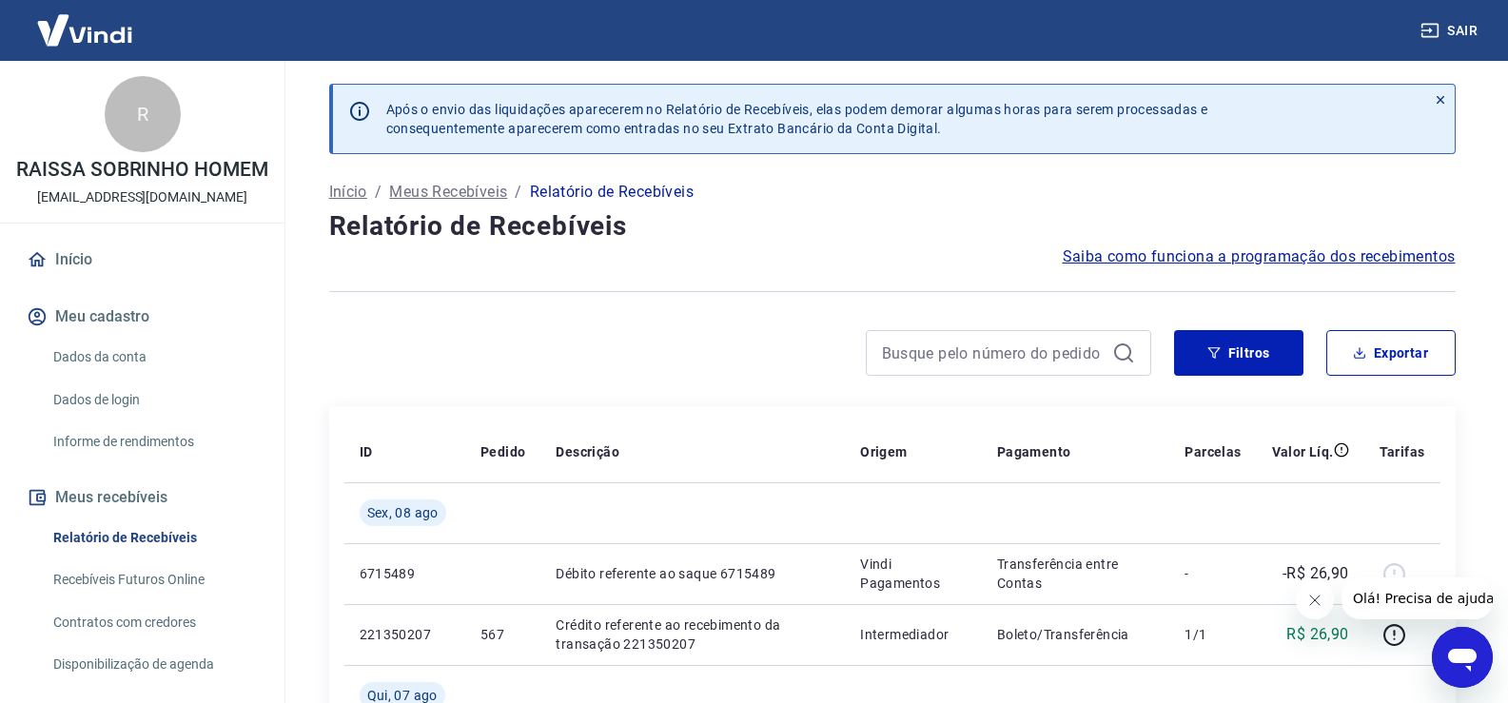
scroll to position [286, 0]
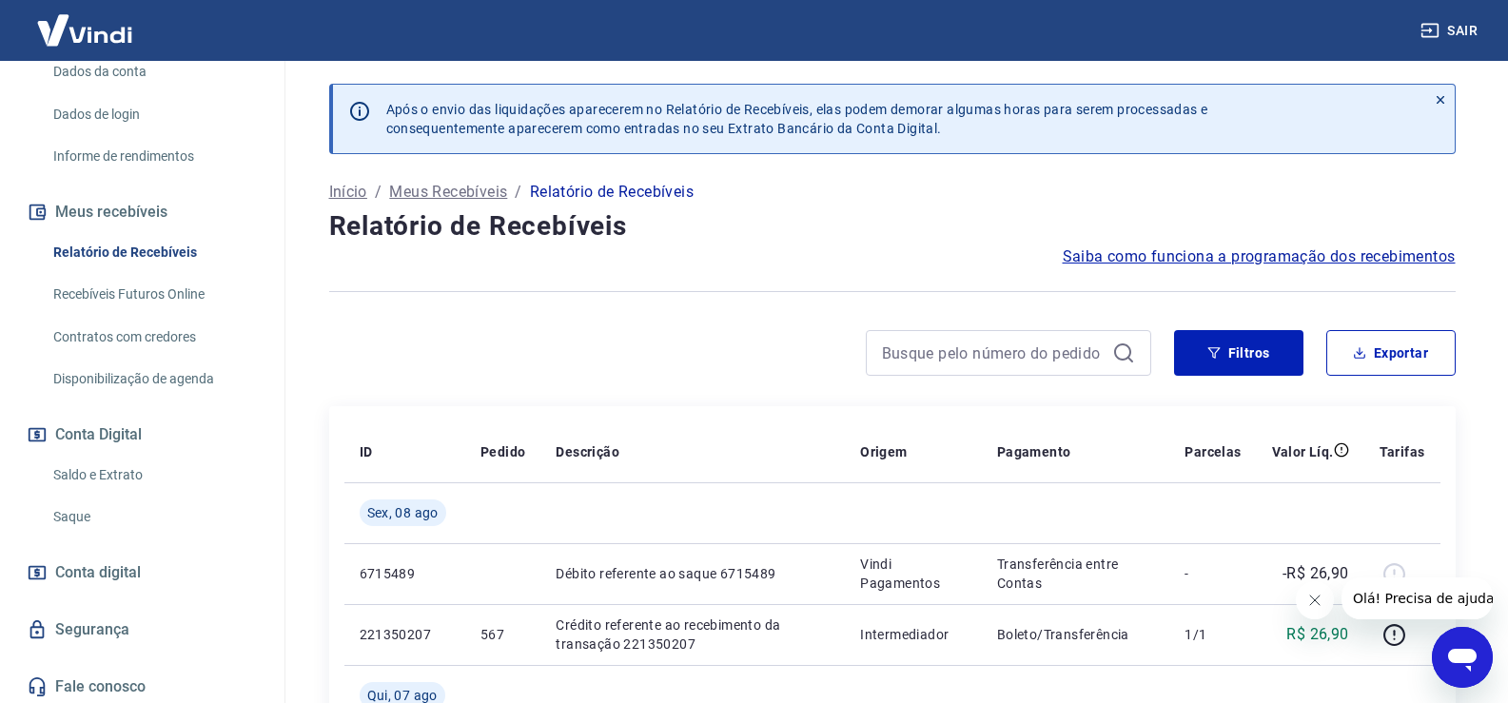
click at [136, 313] on link "Recebíveis Futuros Online" at bounding box center [154, 294] width 216 height 39
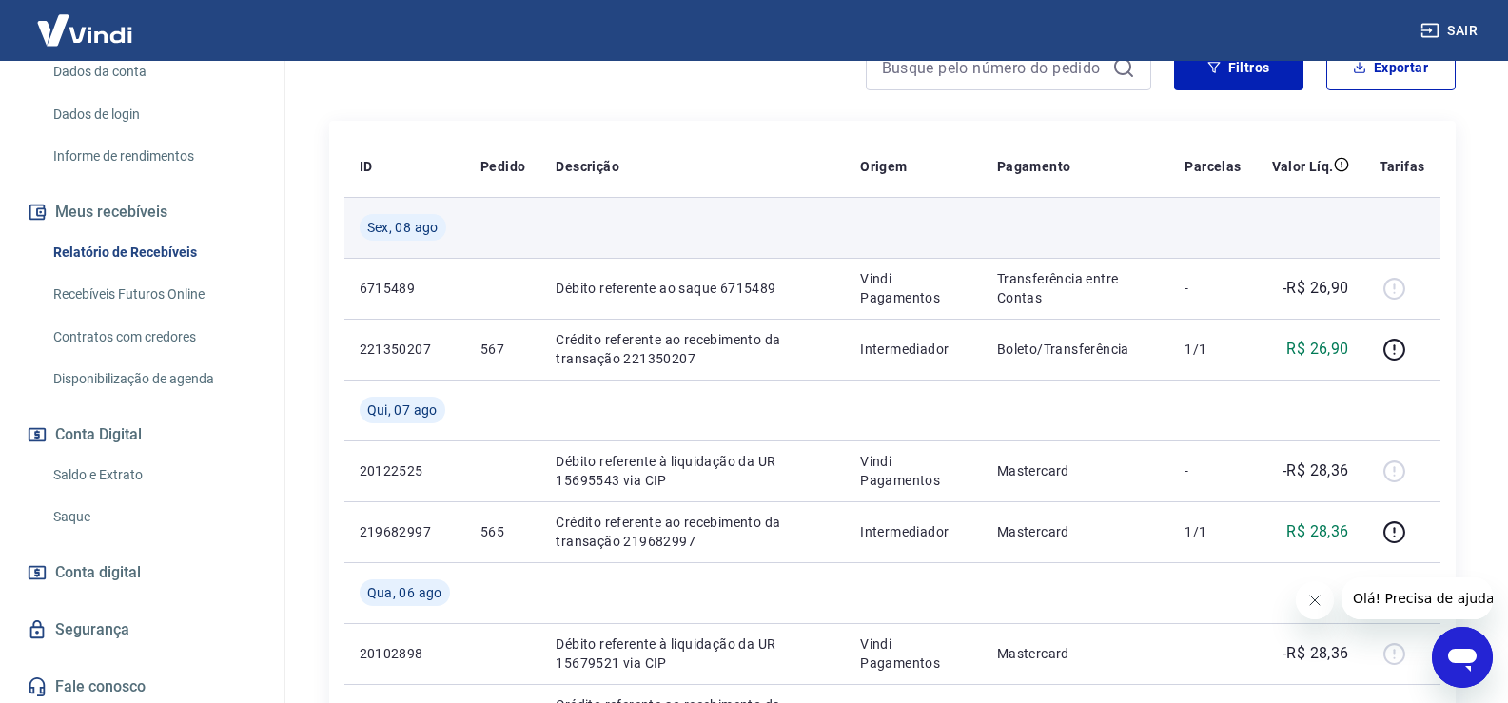
scroll to position [190, 0]
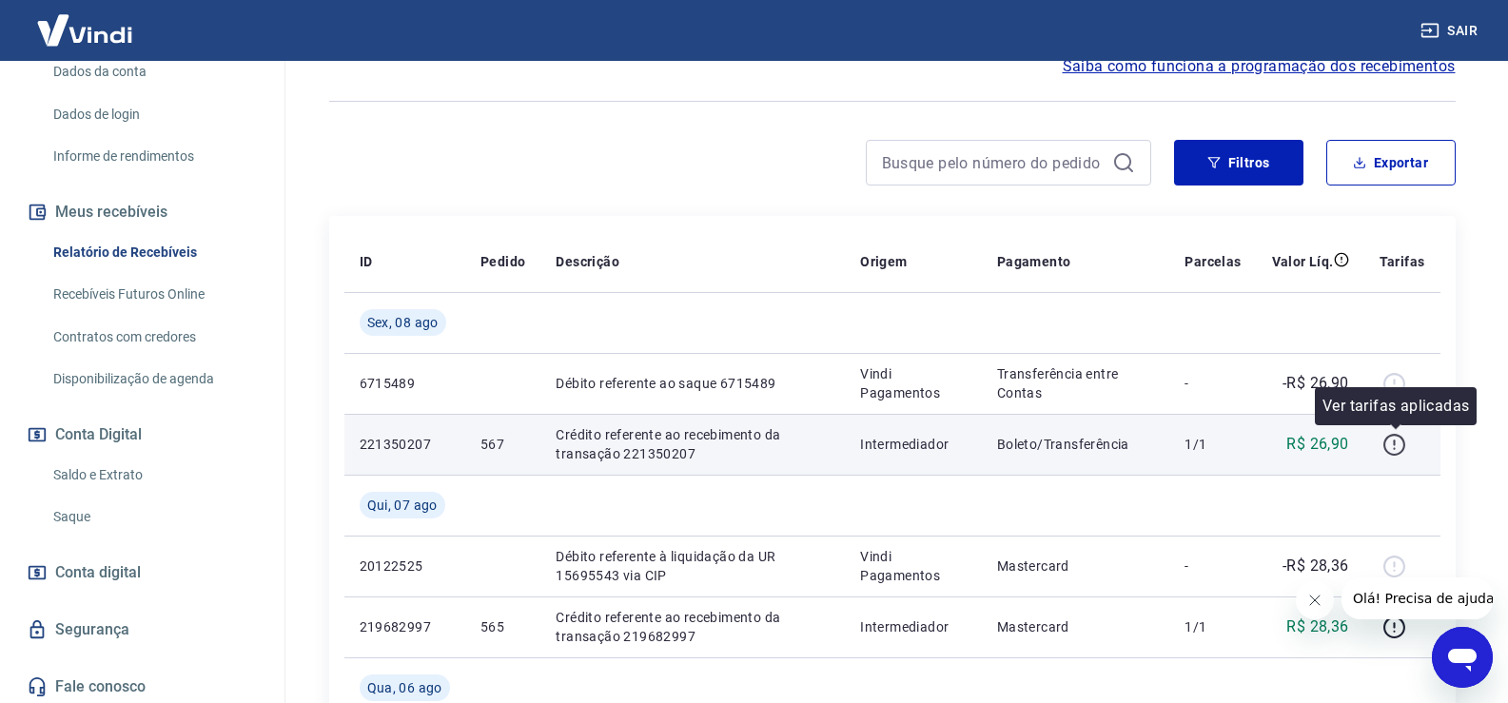
click at [1401, 437] on icon "button" at bounding box center [1395, 445] width 24 height 24
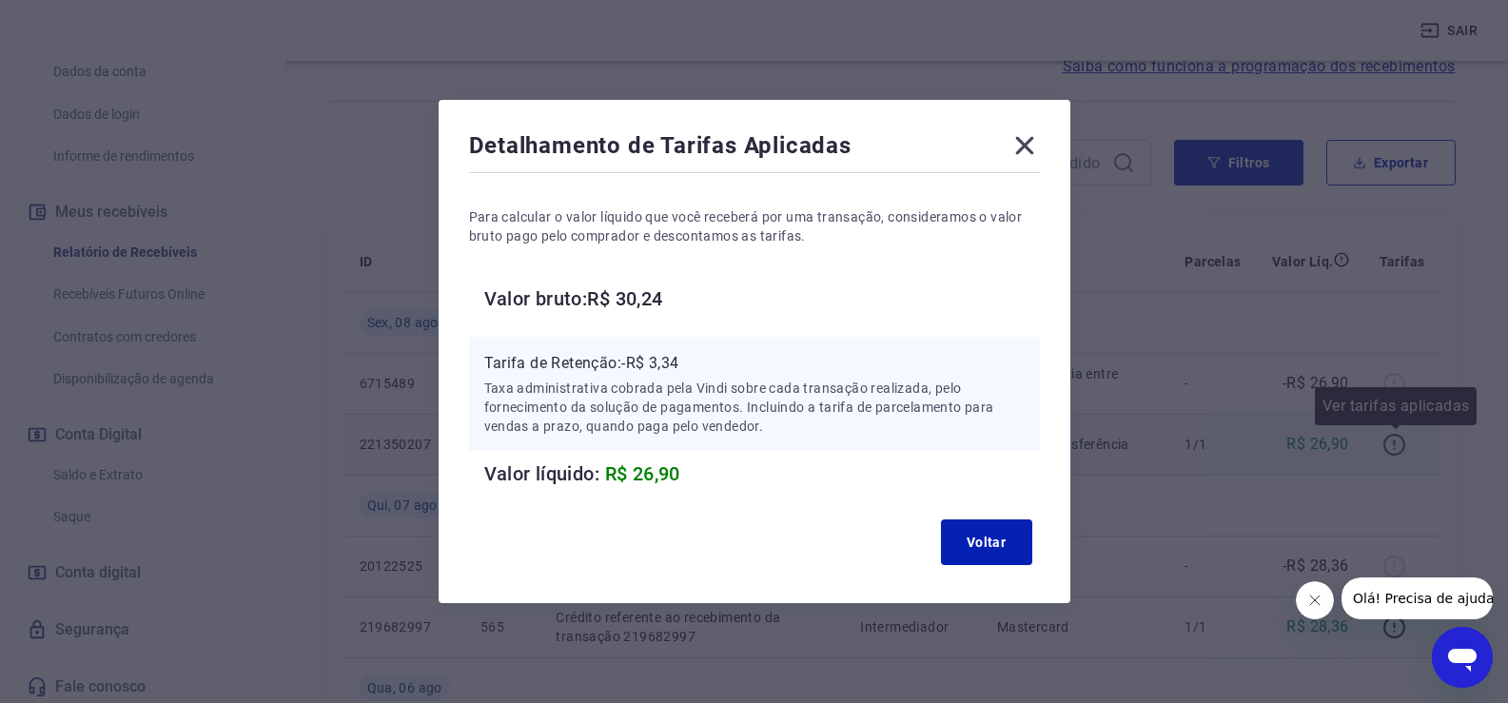
click at [1401, 437] on div "Detalhamento de Tarifas Aplicadas Para calcular o valor líquido que você recebe…" at bounding box center [754, 351] width 1508 height 703
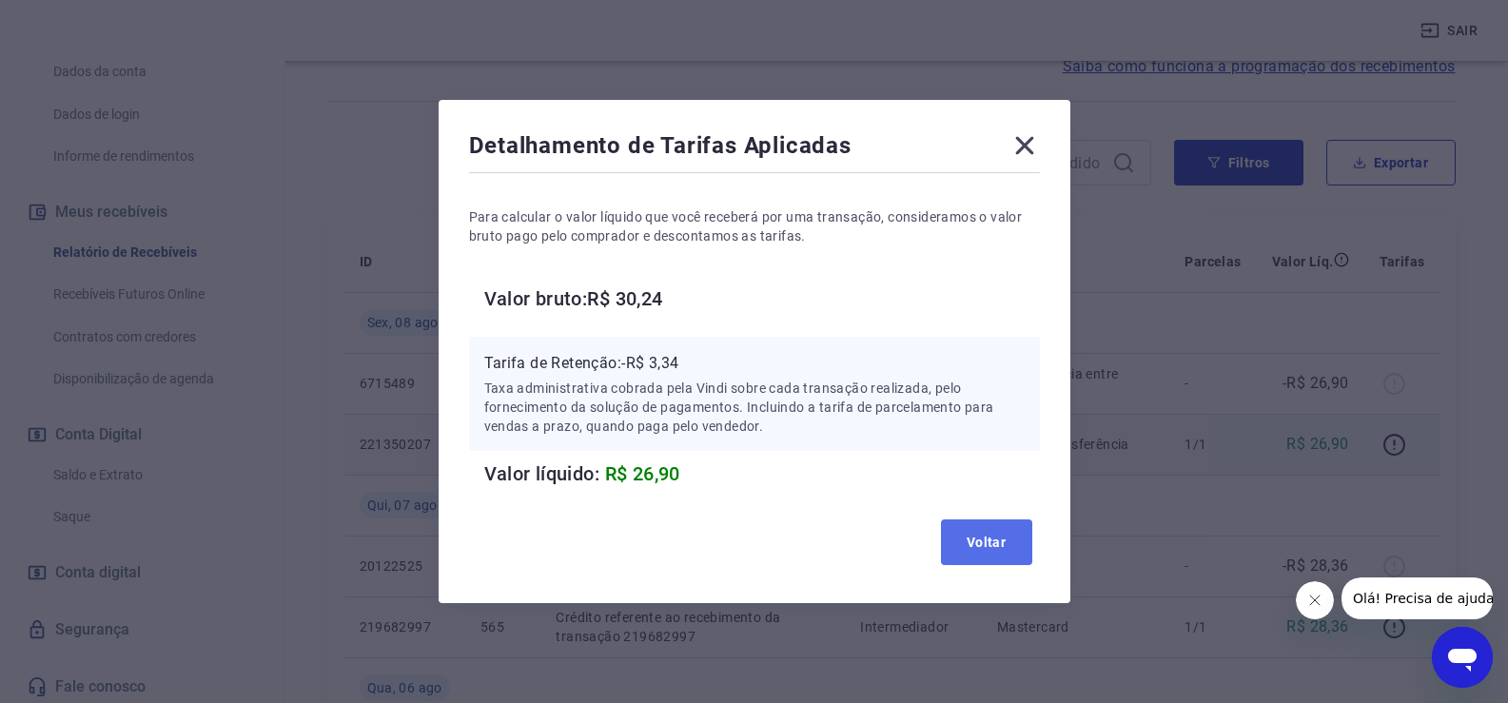
click at [1021, 548] on button "Voltar" at bounding box center [986, 543] width 91 height 46
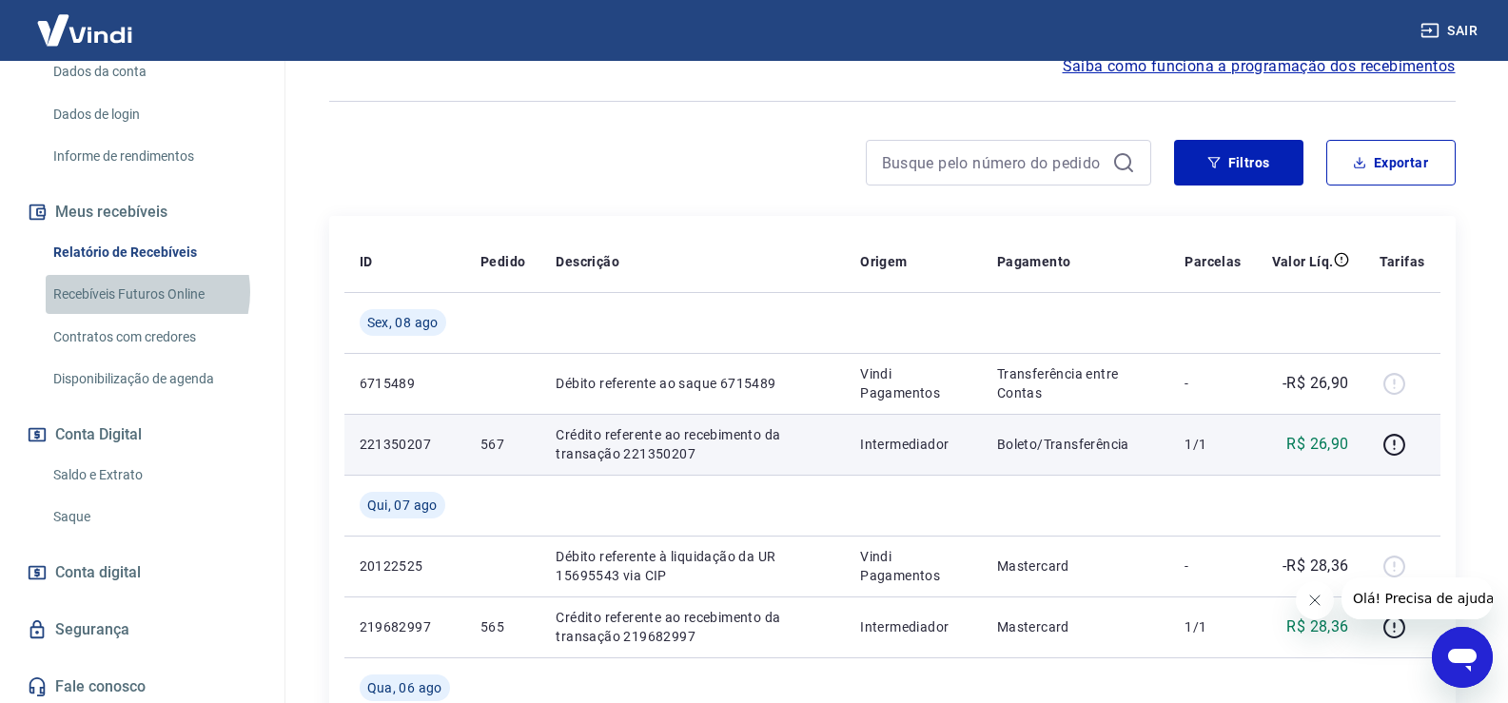
click at [139, 312] on link "Recebíveis Futuros Online" at bounding box center [154, 294] width 216 height 39
